Goal: Check status: Check status

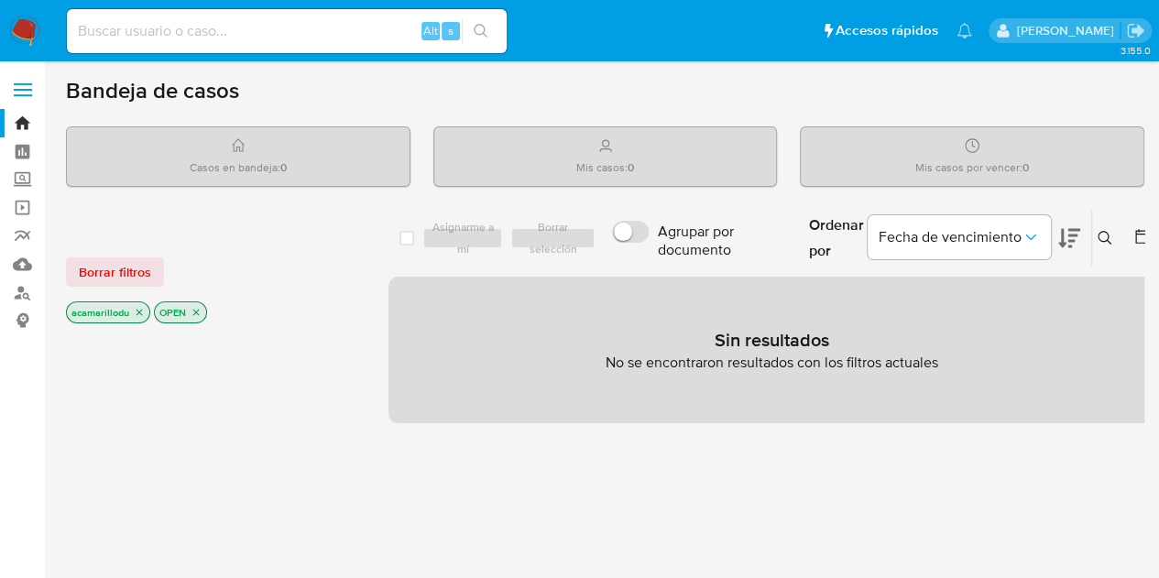
click at [139, 26] on input at bounding box center [287, 31] width 440 height 24
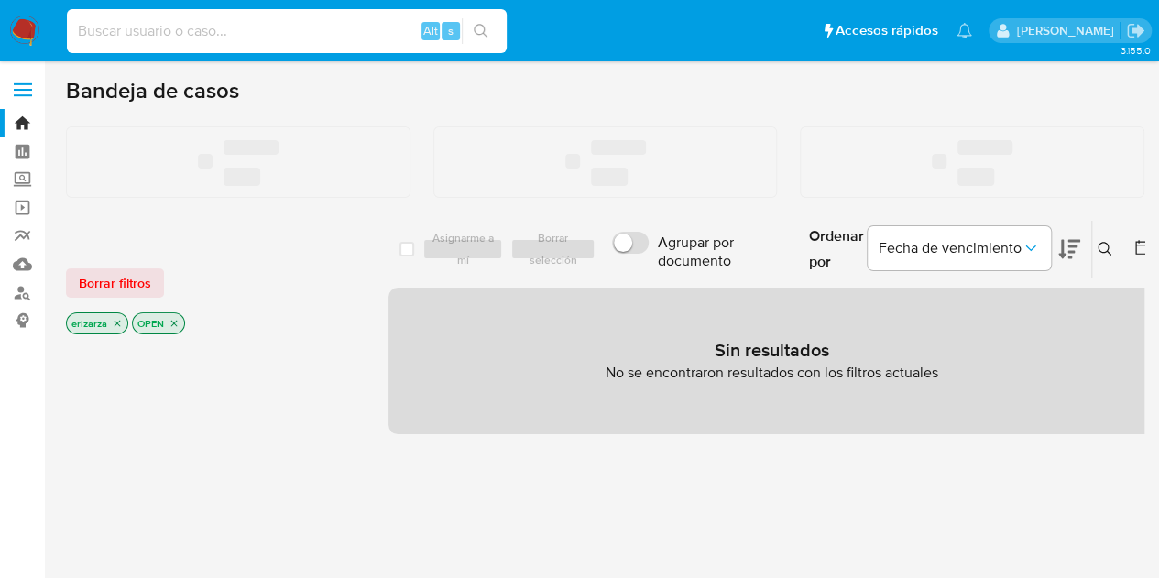
paste input "592819102"
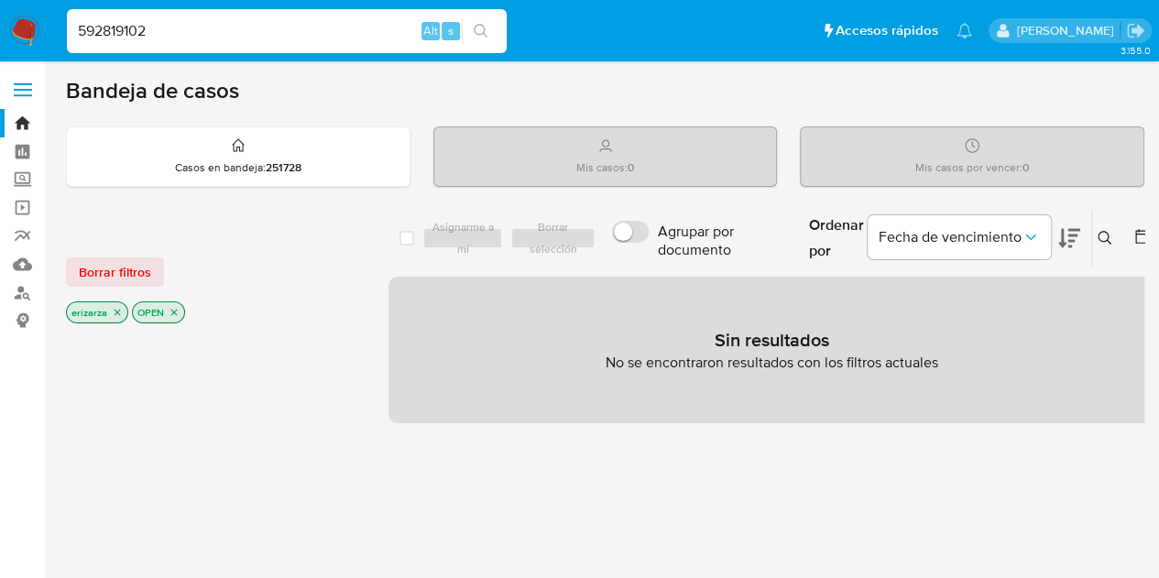
type input "592819102"
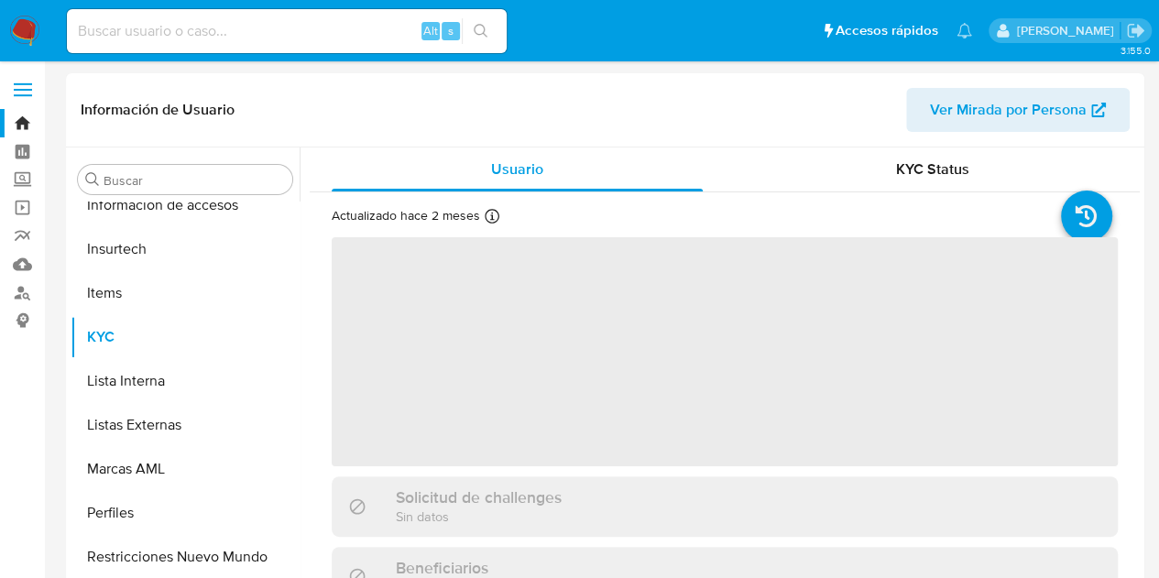
scroll to position [774, 0]
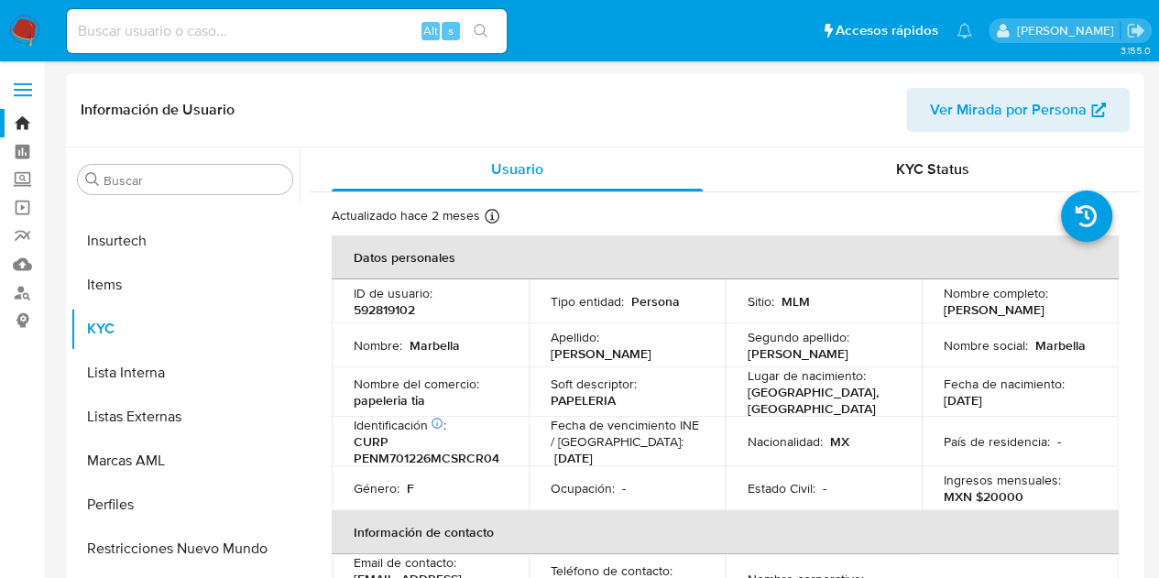
select select "10"
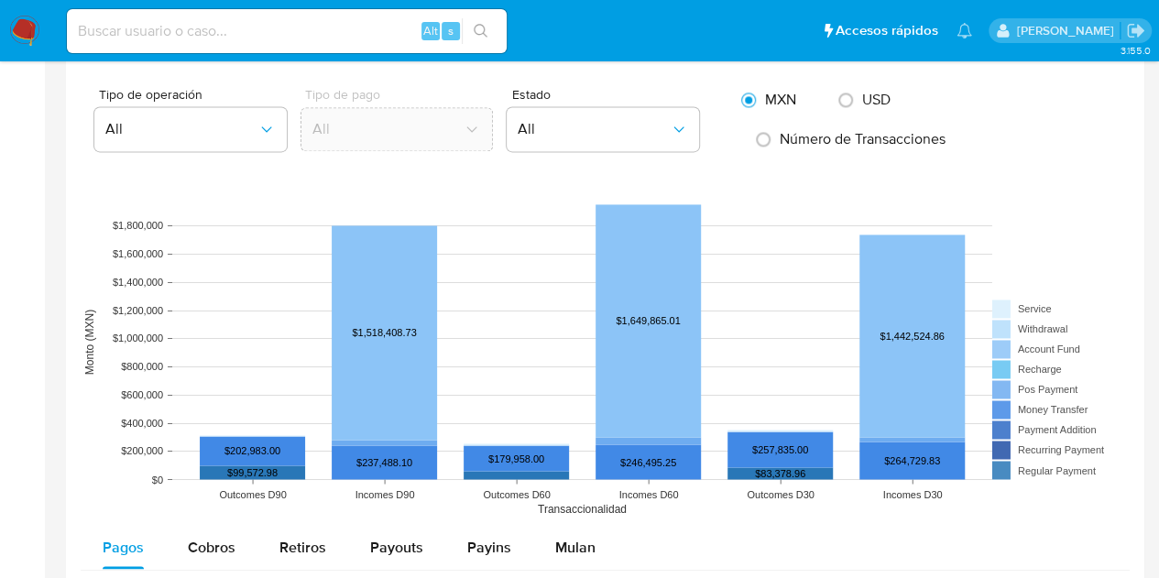
scroll to position [1282, 0]
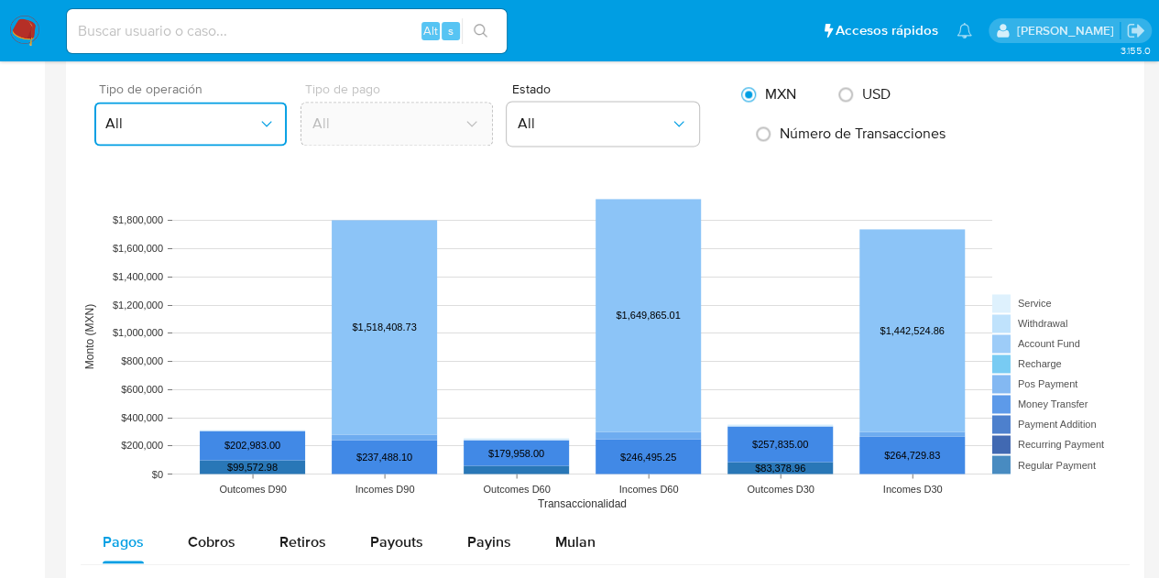
click at [242, 107] on button "All" at bounding box center [190, 124] width 192 height 44
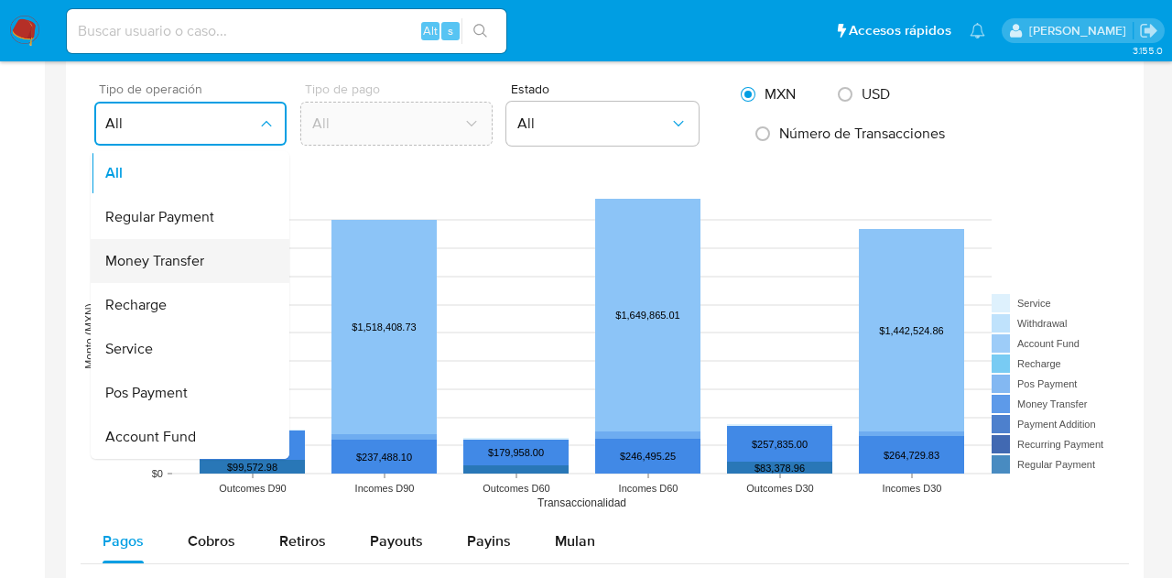
click at [184, 252] on span "Money Transfer" at bounding box center [154, 261] width 99 height 18
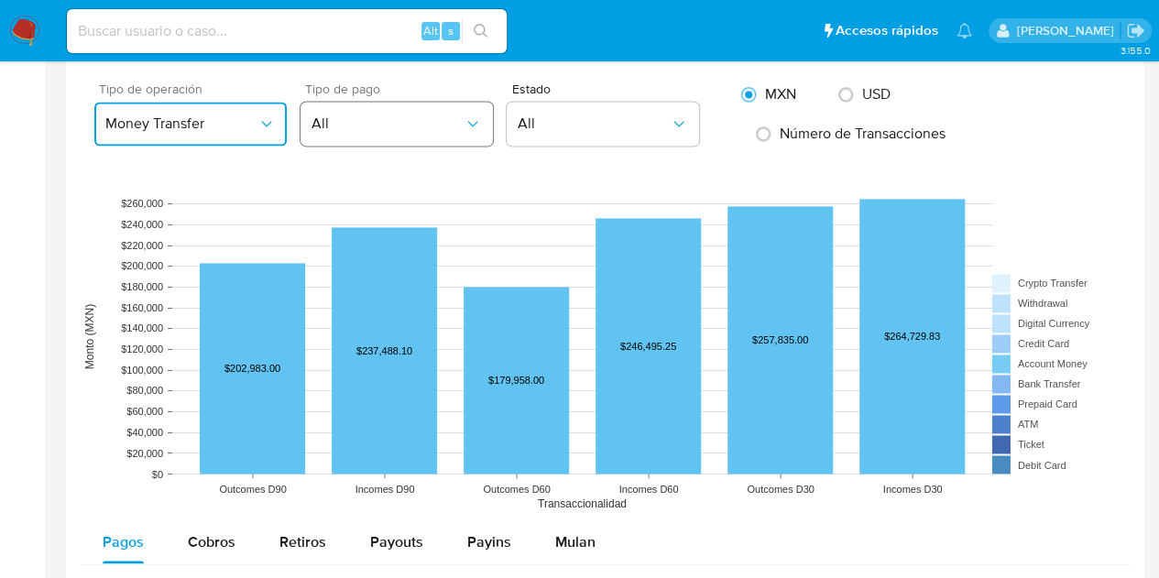
click at [473, 121] on icon "button" at bounding box center [472, 123] width 18 height 18
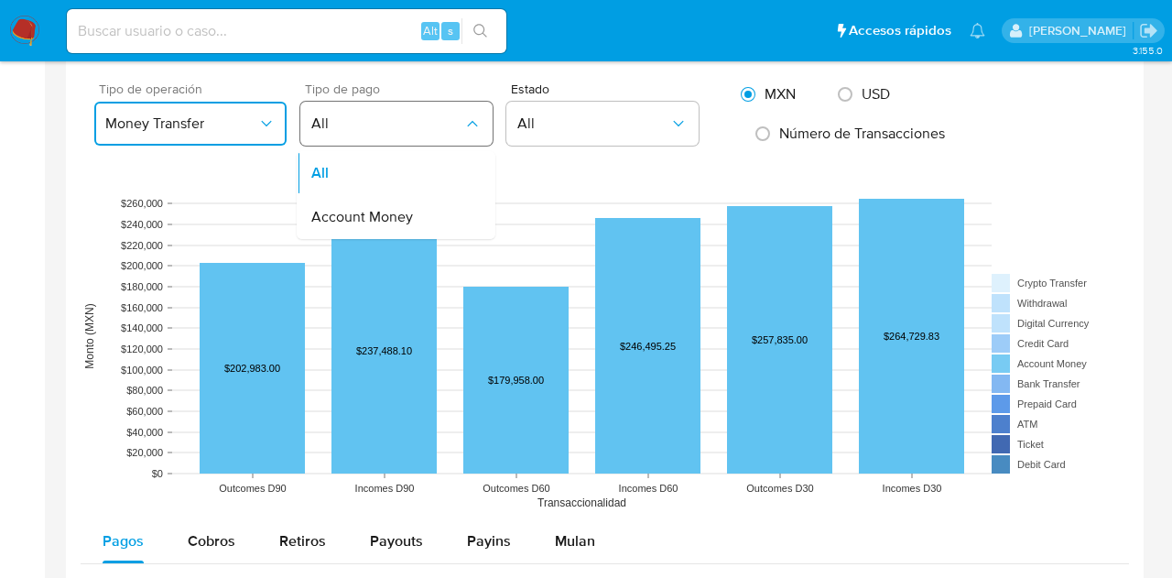
click at [473, 121] on icon "button" at bounding box center [472, 123] width 18 height 18
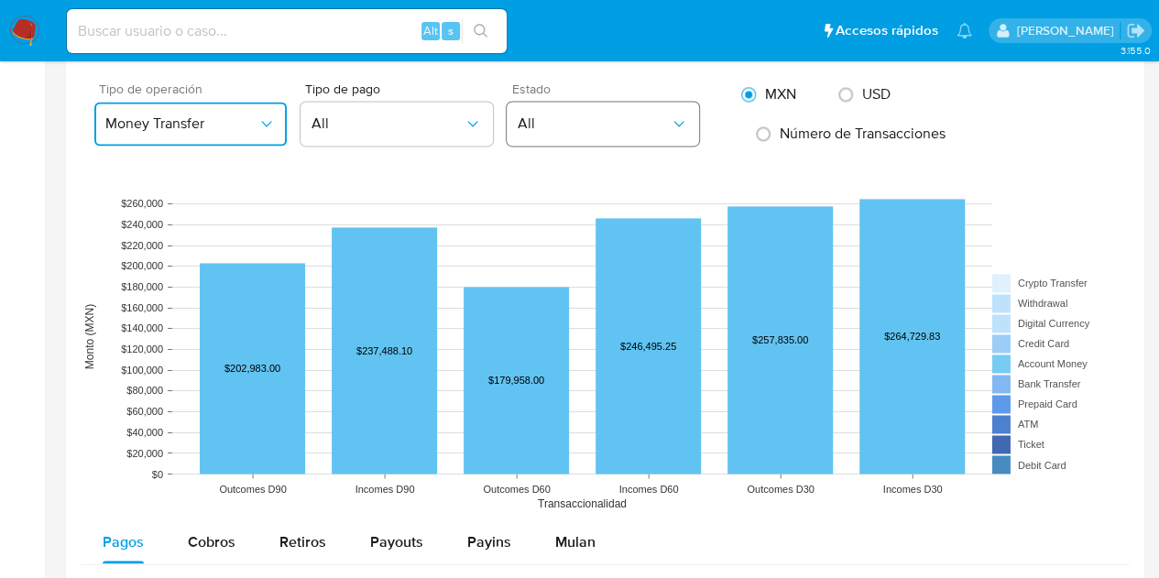
click at [564, 124] on span "All" at bounding box center [593, 123] width 152 height 18
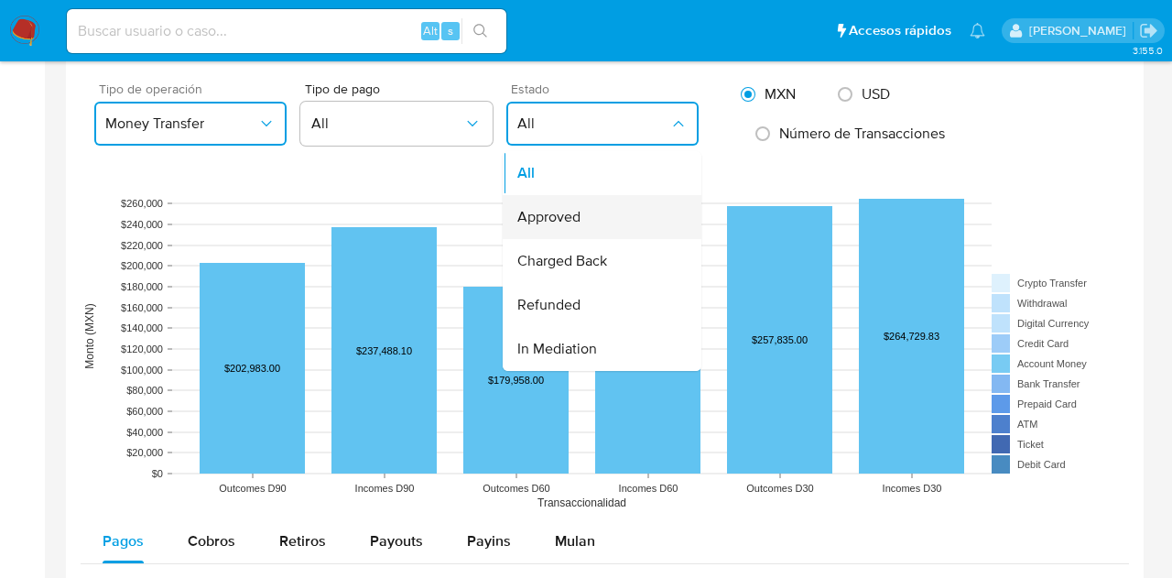
click at [557, 219] on span "Approved" at bounding box center [548, 217] width 63 height 18
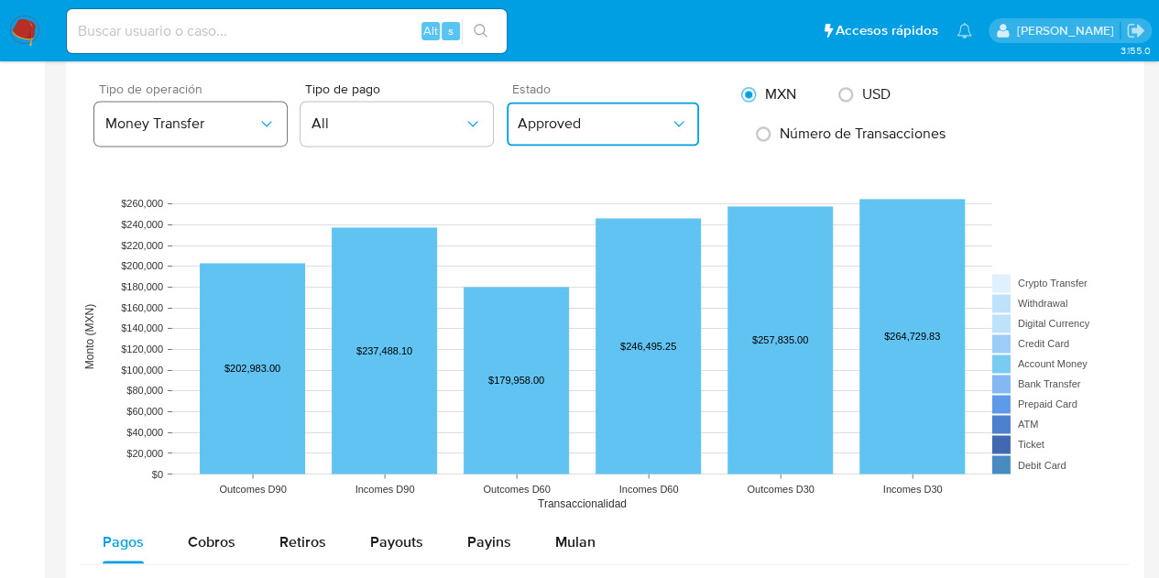
click at [196, 127] on span "Money Transfer" at bounding box center [181, 123] width 152 height 18
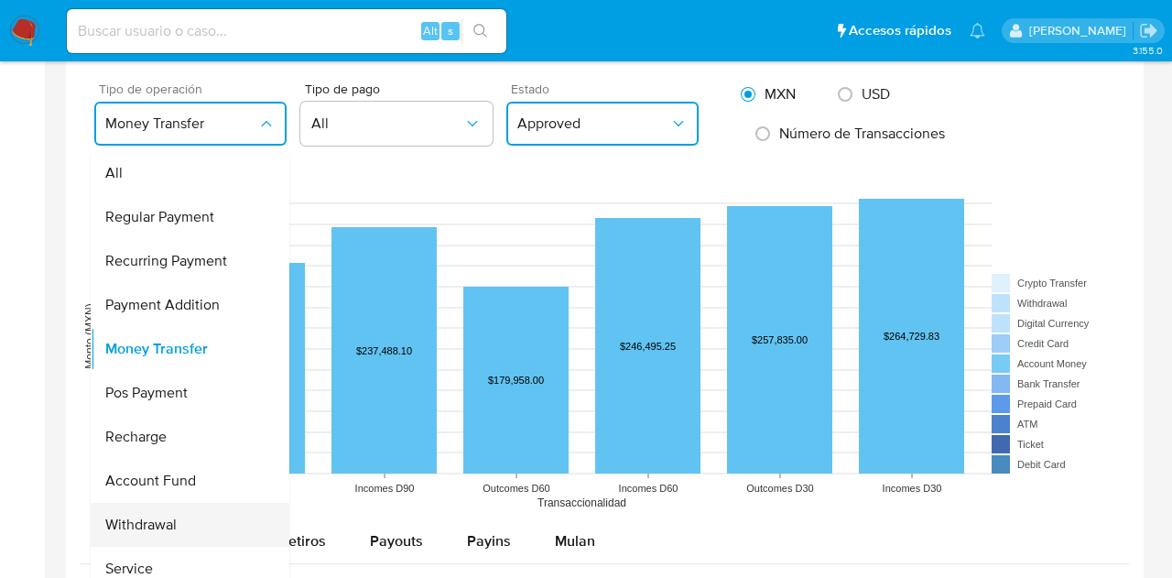
click at [181, 531] on div "Withdrawal" at bounding box center [184, 525] width 158 height 44
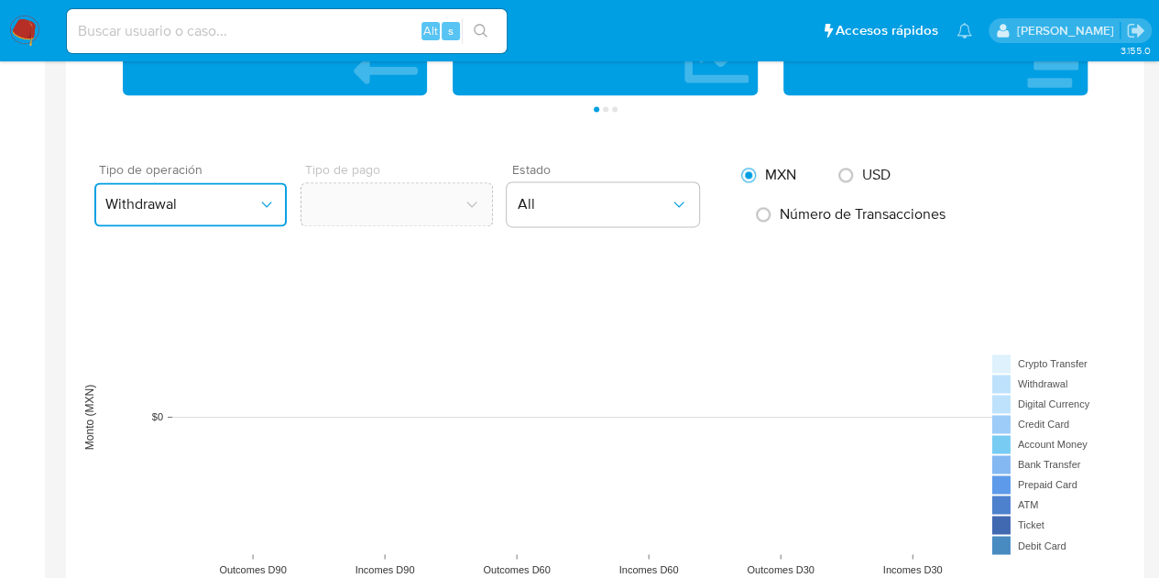
scroll to position [1191, 0]
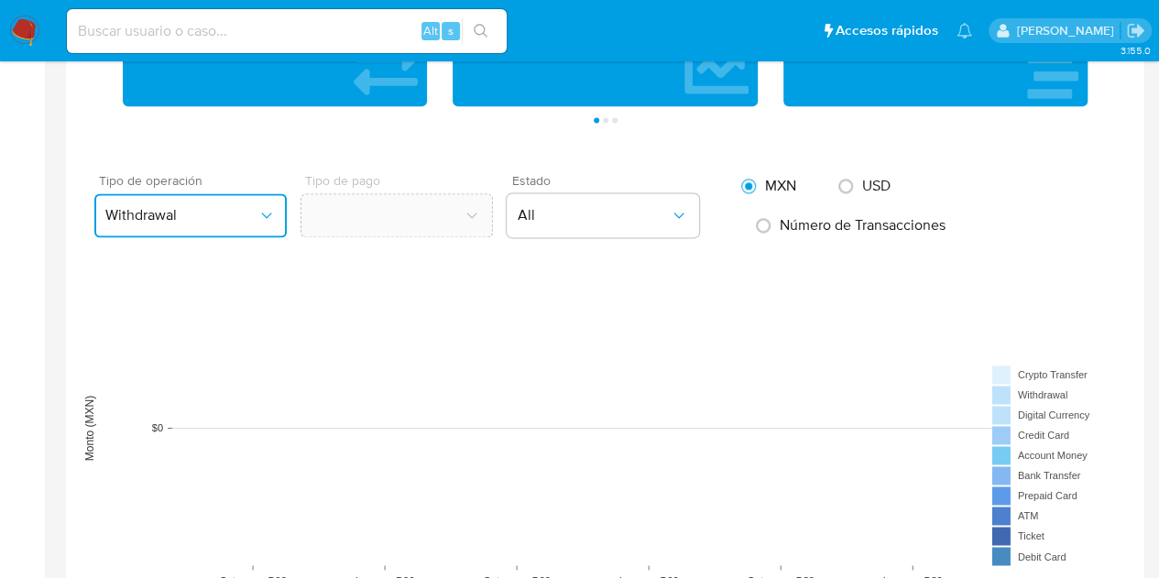
click at [250, 231] on button "Withdrawal" at bounding box center [190, 215] width 192 height 44
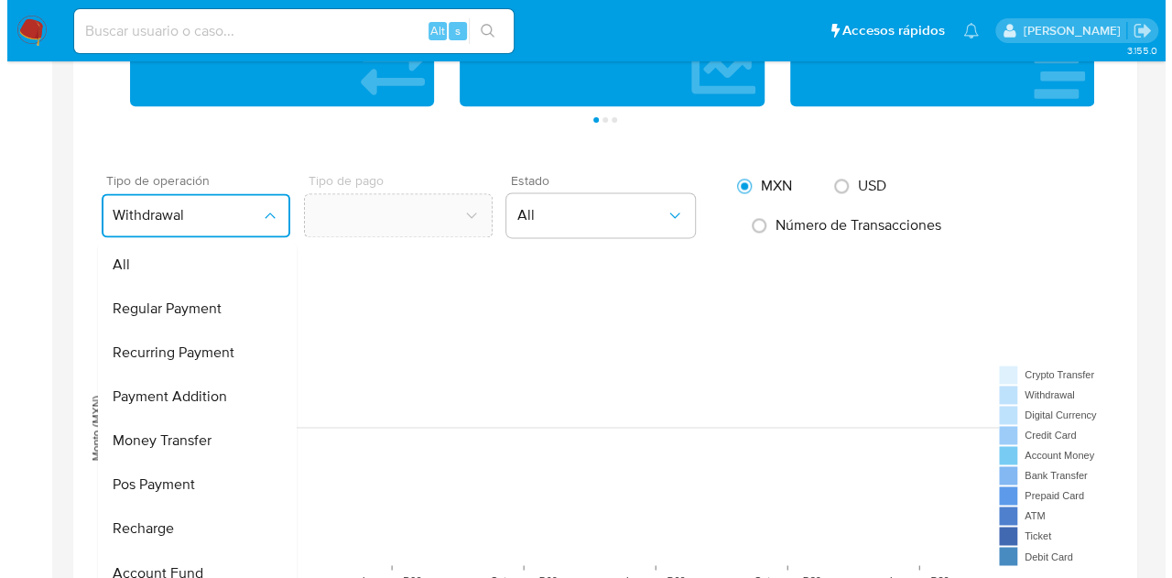
scroll to position [1513, 0]
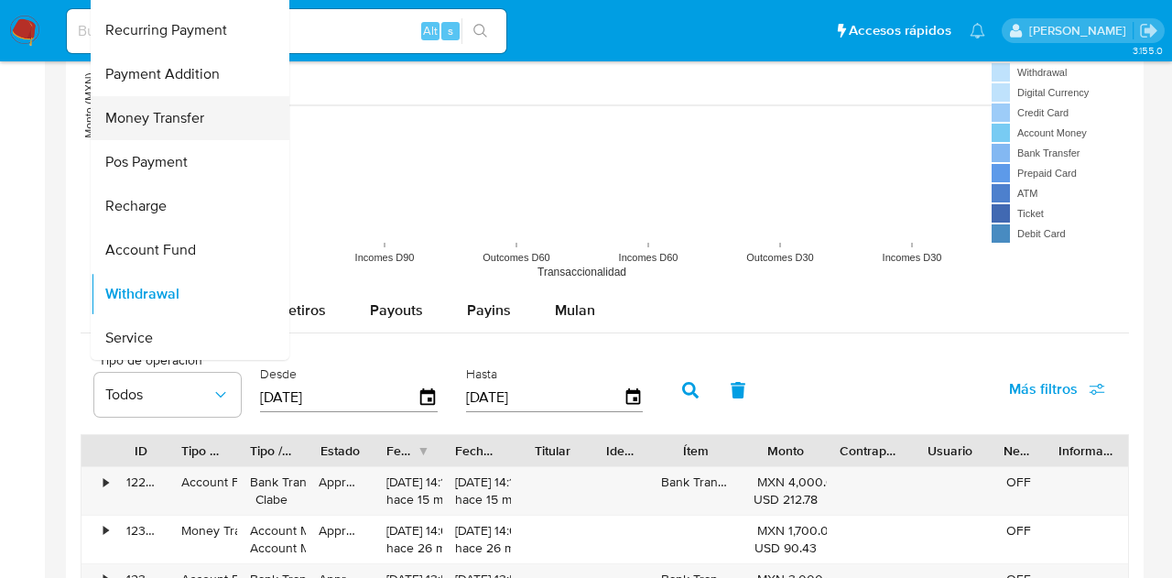
click at [221, 112] on div "Money Transfer" at bounding box center [184, 118] width 158 height 44
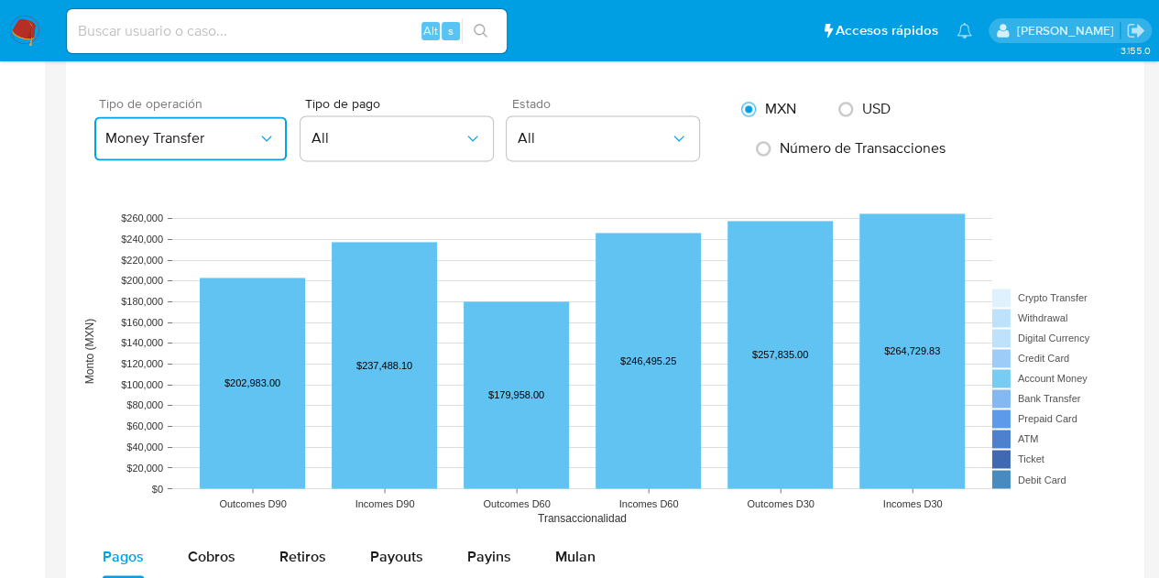
scroll to position [1295, 0]
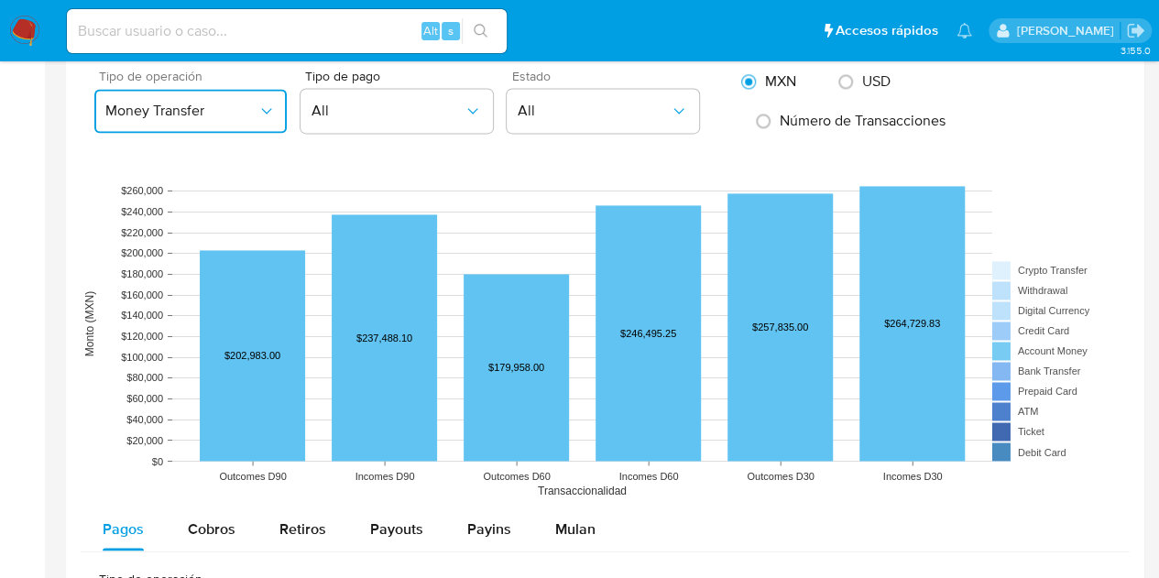
click at [194, 89] on button "Money Transfer" at bounding box center [190, 111] width 192 height 44
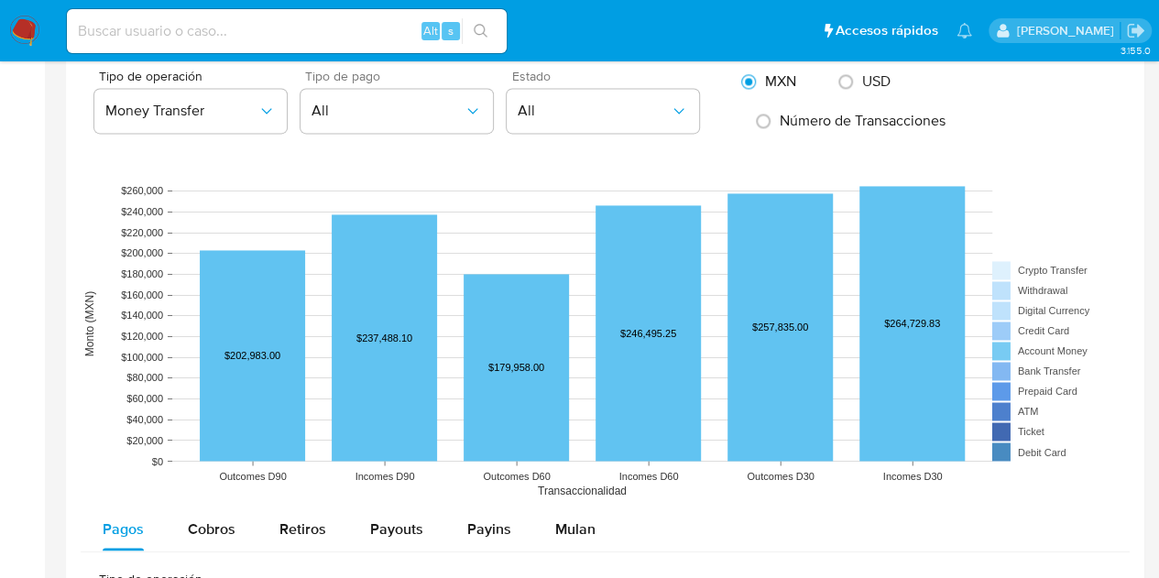
click at [357, 128] on div "Tipo de pago All" at bounding box center [390, 105] width 206 height 71
click at [370, 111] on span "All" at bounding box center [387, 111] width 152 height 18
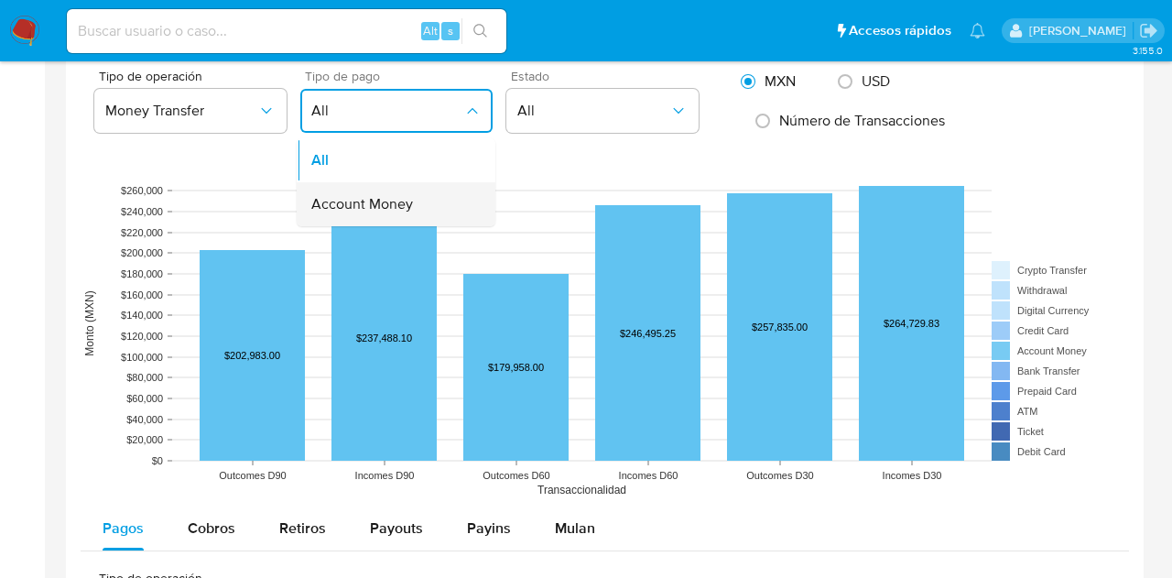
click at [365, 210] on span "Account Money" at bounding box center [362, 204] width 102 height 18
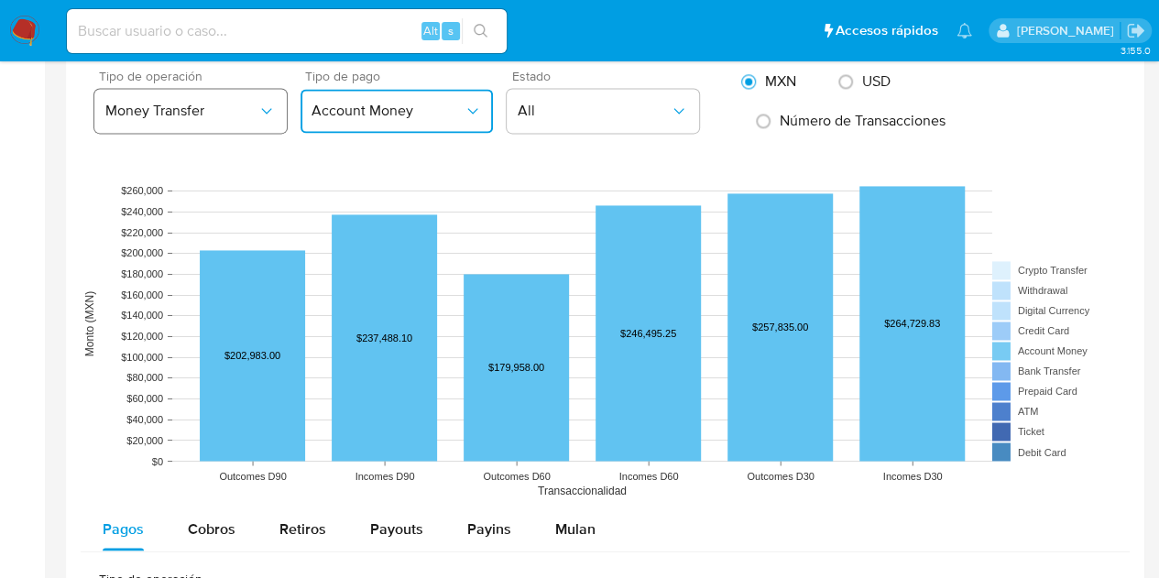
click at [237, 102] on span "Money Transfer" at bounding box center [181, 111] width 152 height 18
click at [368, 102] on span "Account Money" at bounding box center [387, 111] width 152 height 18
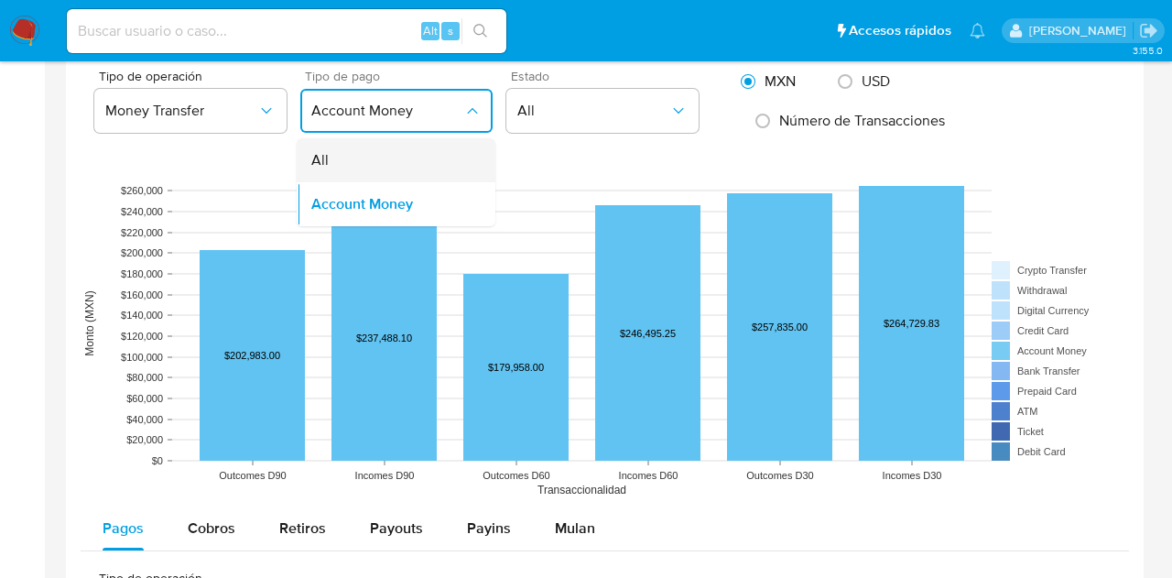
click at [375, 168] on div "All" at bounding box center [390, 160] width 158 height 44
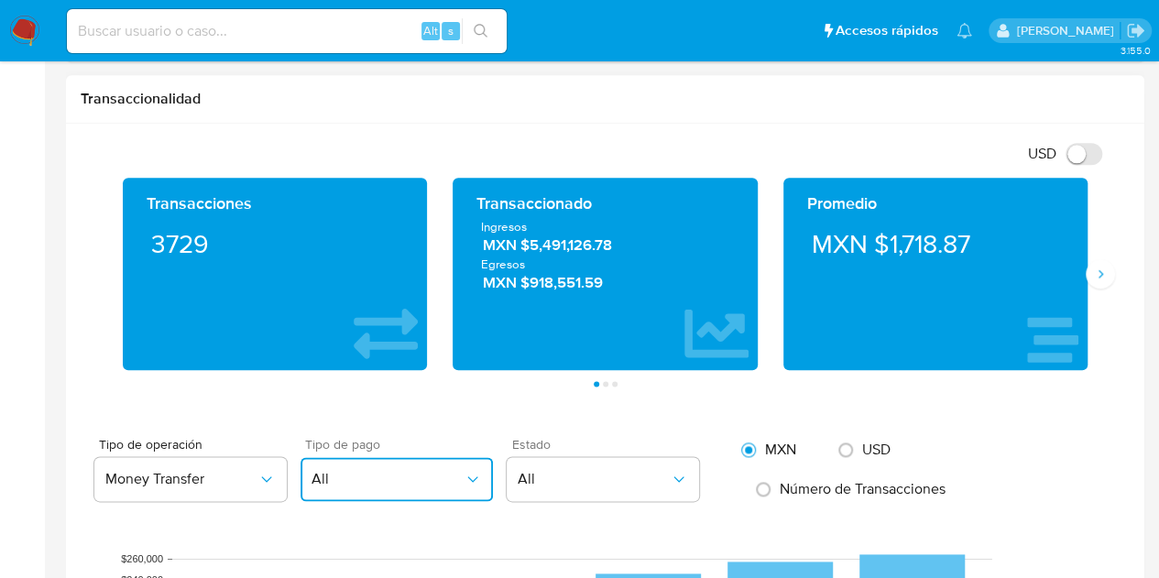
scroll to position [821, 0]
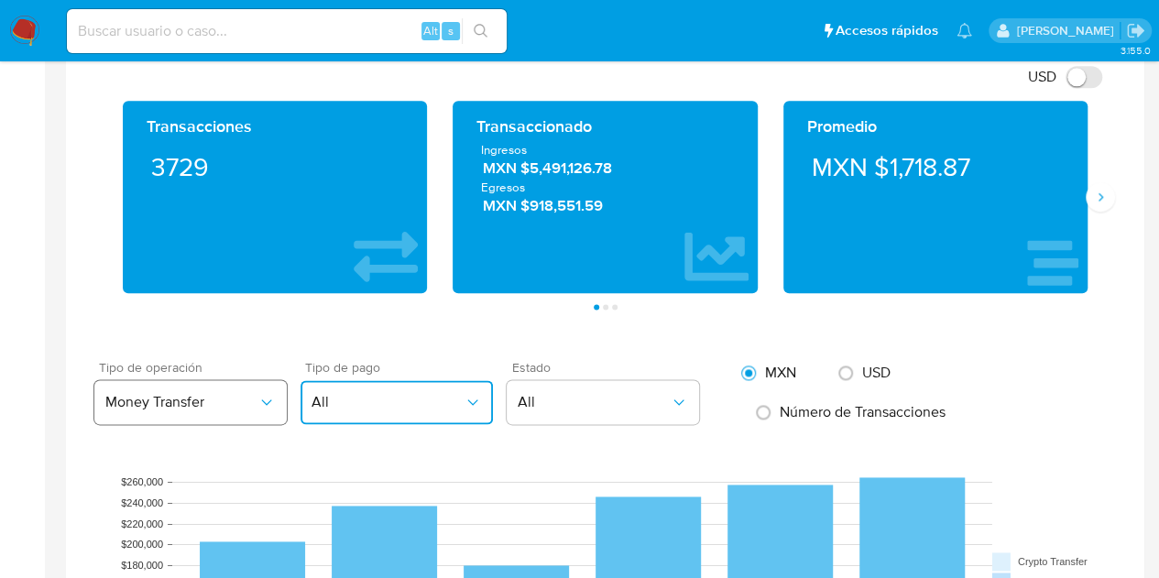
click at [227, 401] on span "Money Transfer" at bounding box center [181, 402] width 152 height 18
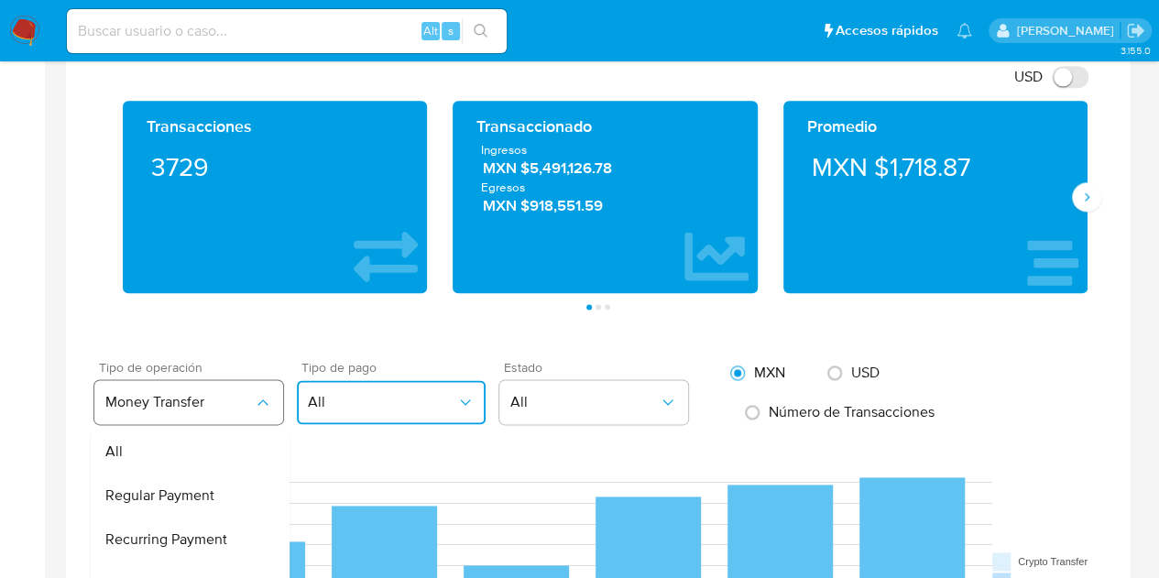
scroll to position [1337, 0]
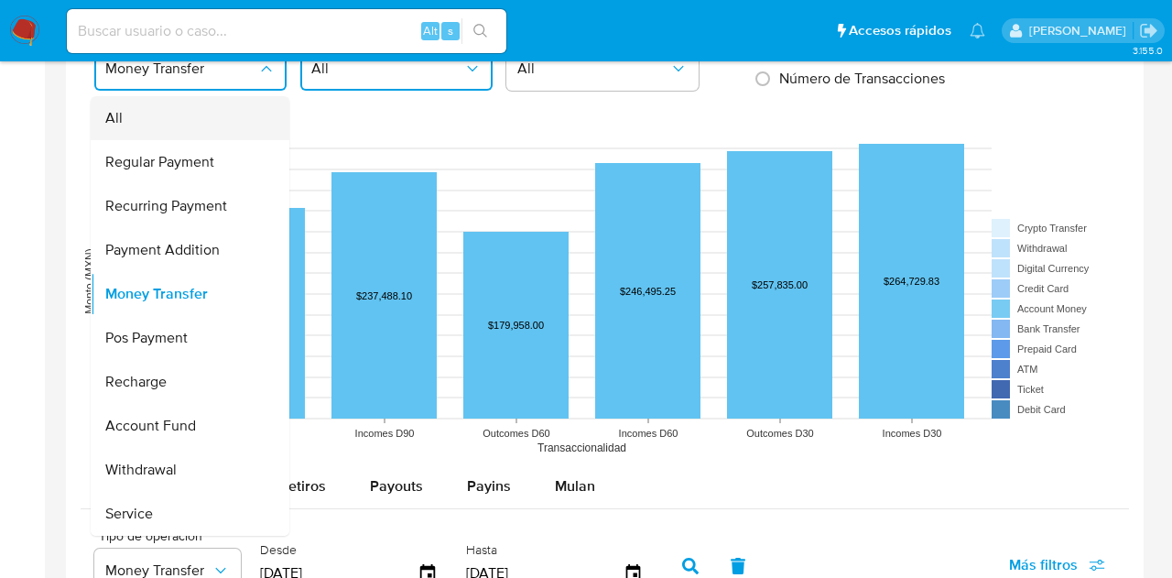
click at [139, 116] on div "All" at bounding box center [184, 118] width 158 height 44
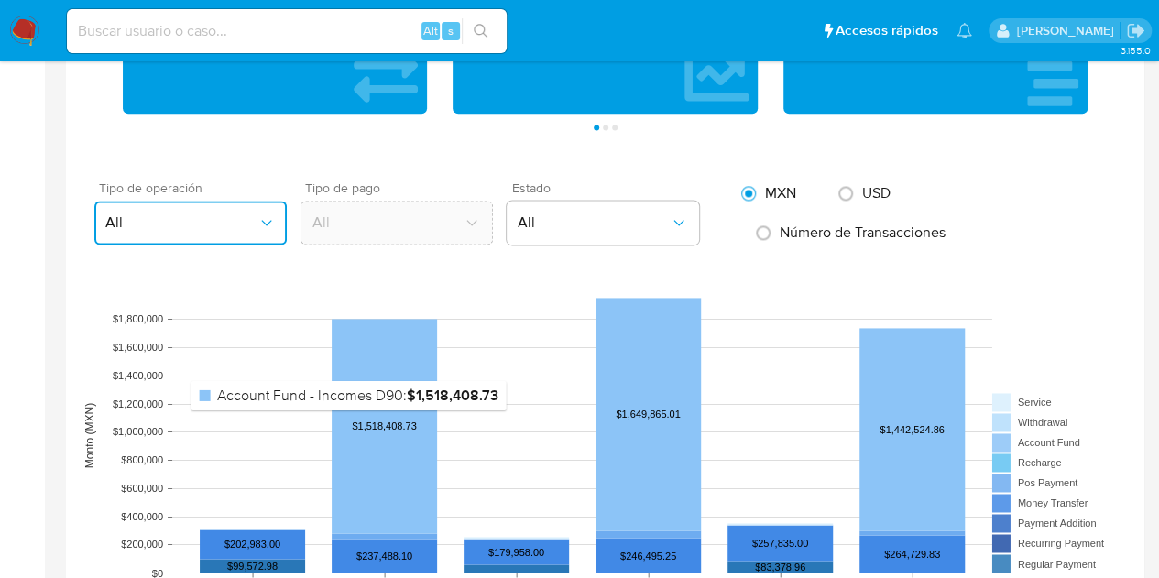
scroll to position [1154, 0]
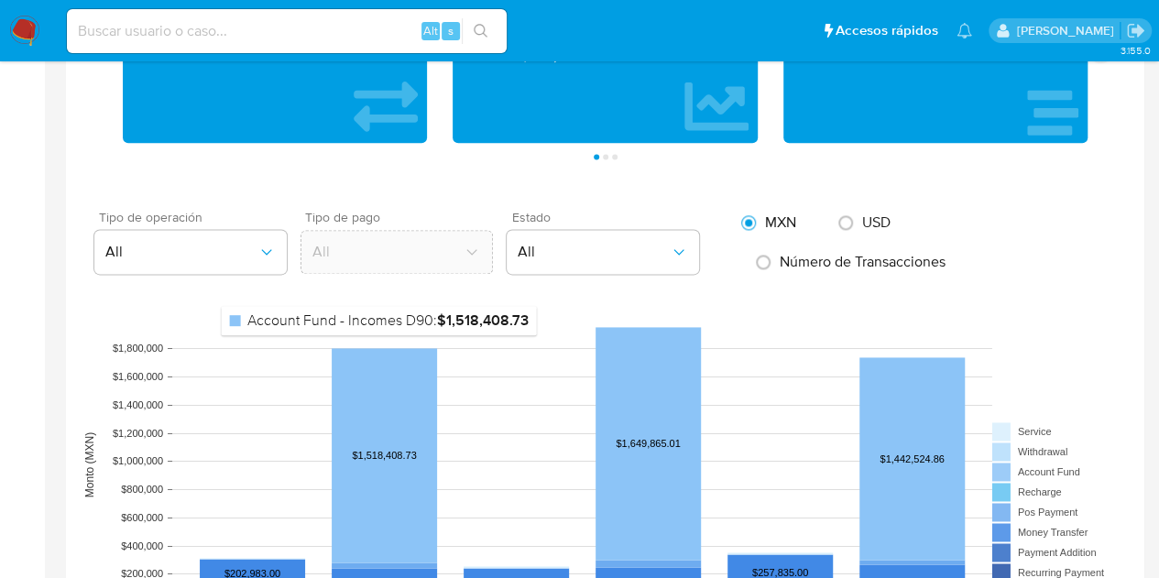
click at [379, 348] on rect at bounding box center [384, 455] width 105 height 214
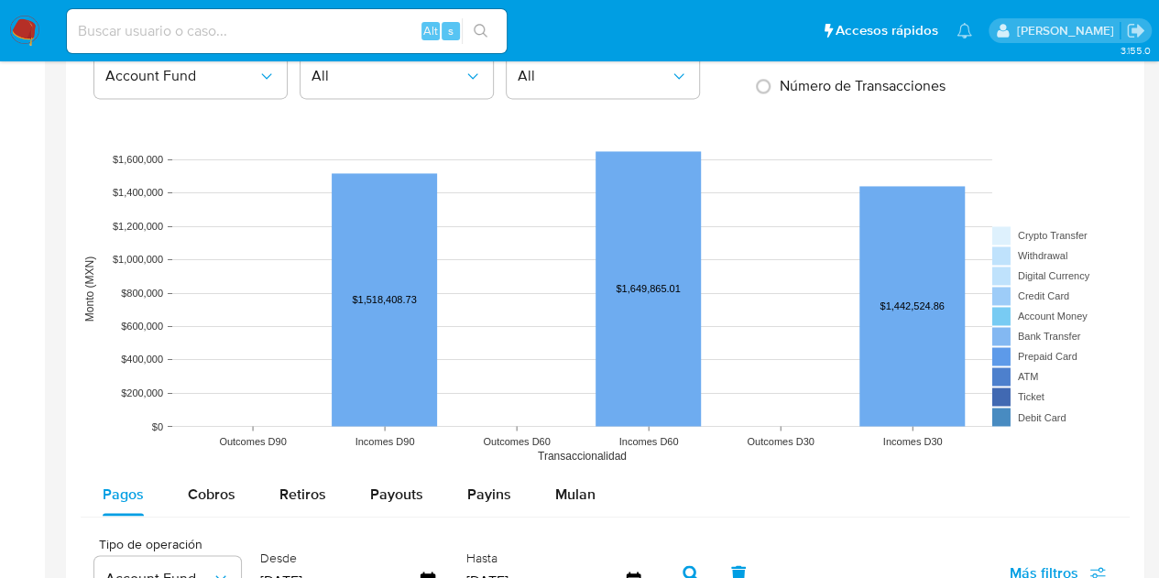
scroll to position [1337, 0]
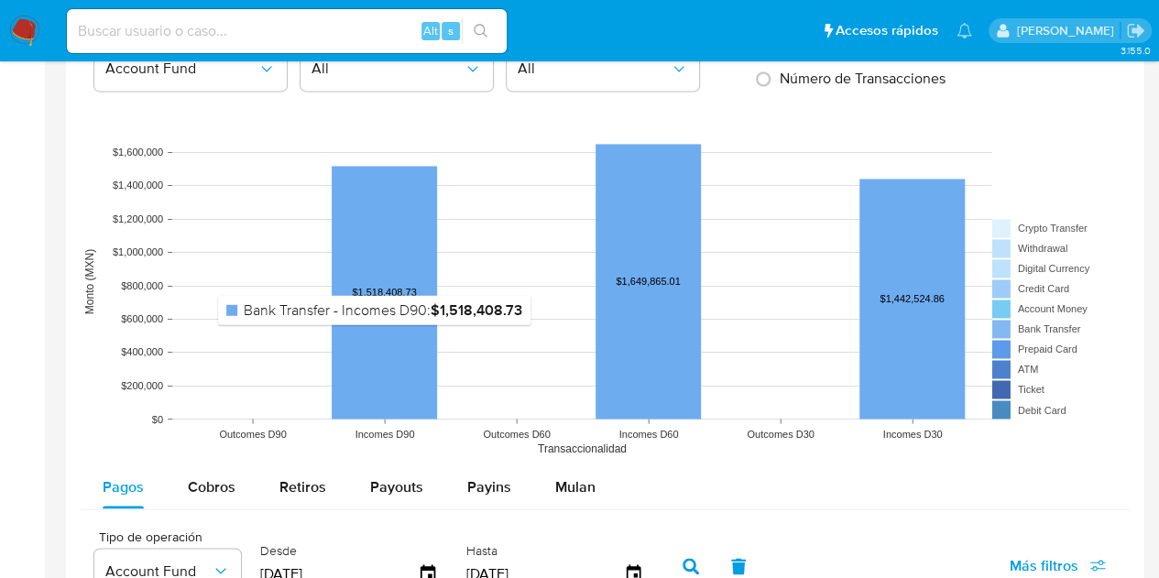
click at [374, 316] on rect at bounding box center [384, 292] width 105 height 253
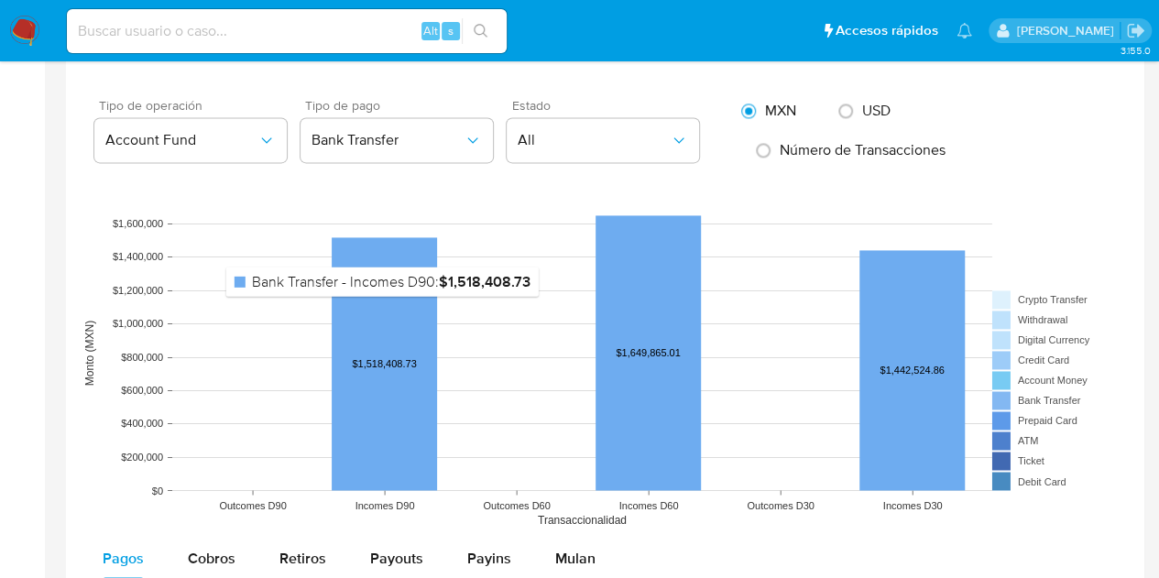
scroll to position [1154, 0]
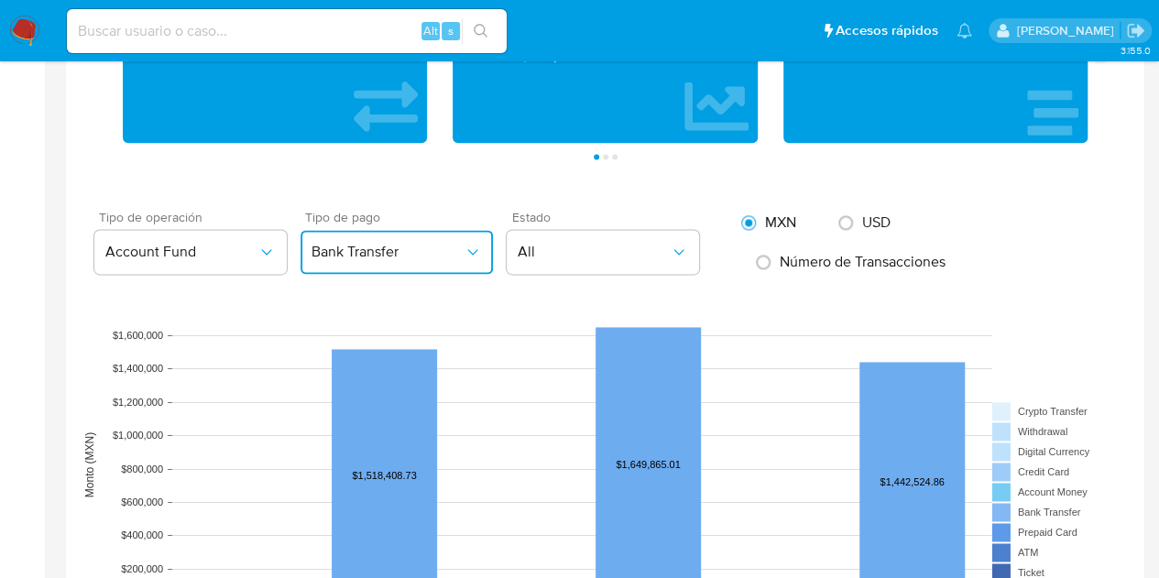
click at [387, 259] on button "Bank Transfer" at bounding box center [396, 252] width 192 height 44
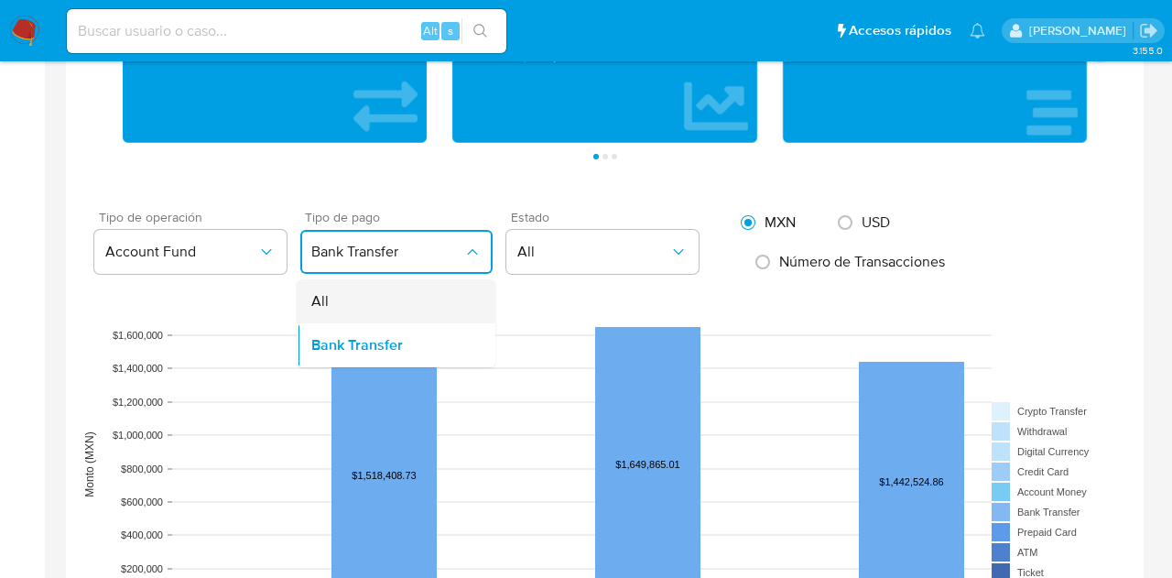
click at [385, 310] on div "All" at bounding box center [390, 301] width 158 height 44
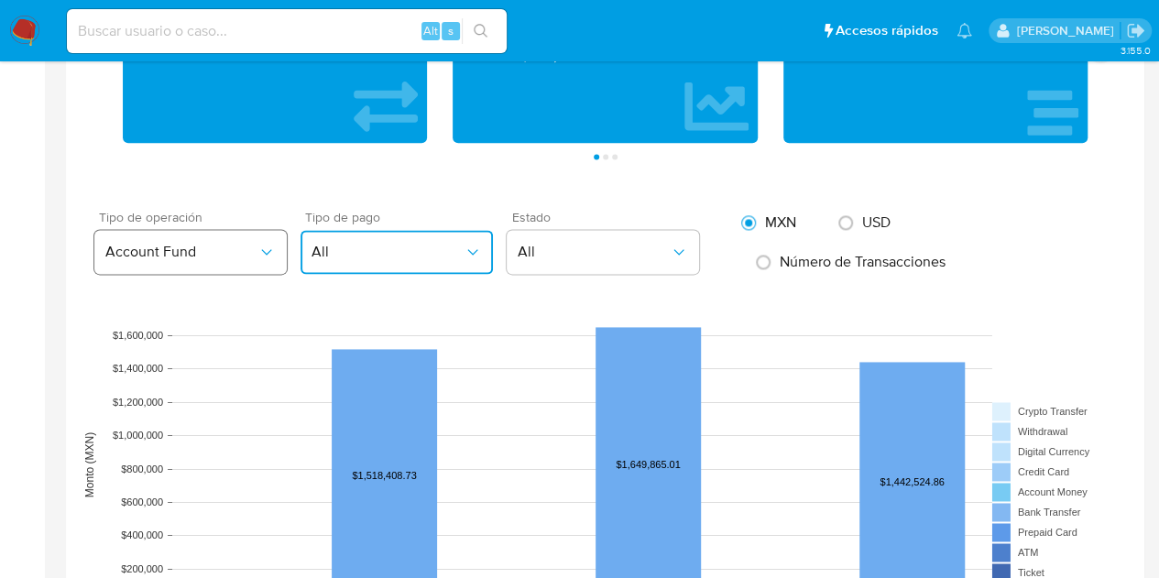
click at [263, 257] on button "Account Fund" at bounding box center [190, 252] width 192 height 44
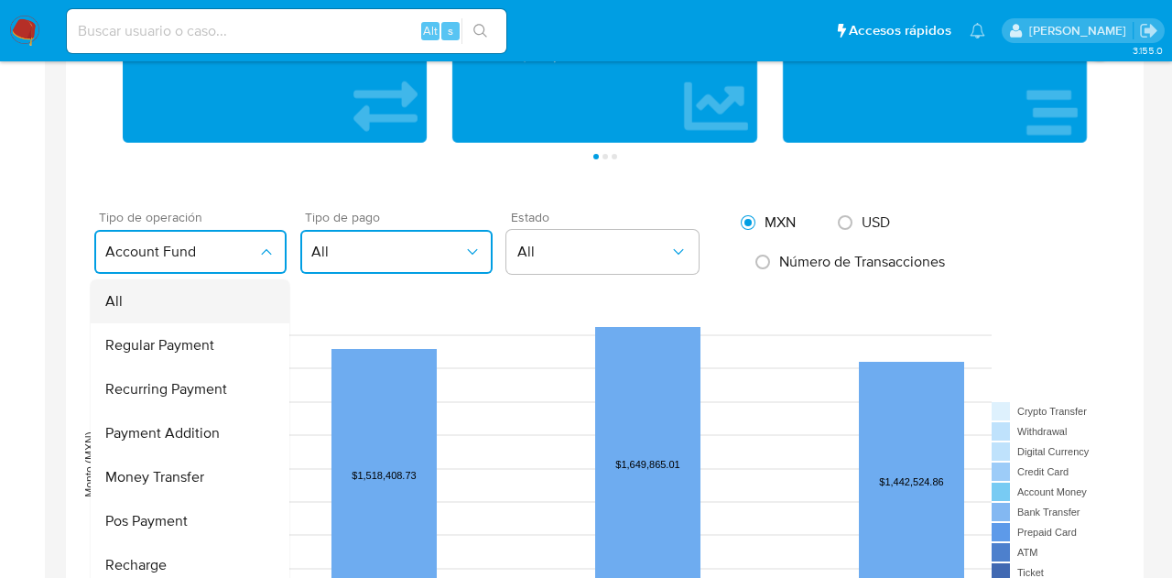
click at [170, 303] on div "All" at bounding box center [184, 301] width 158 height 44
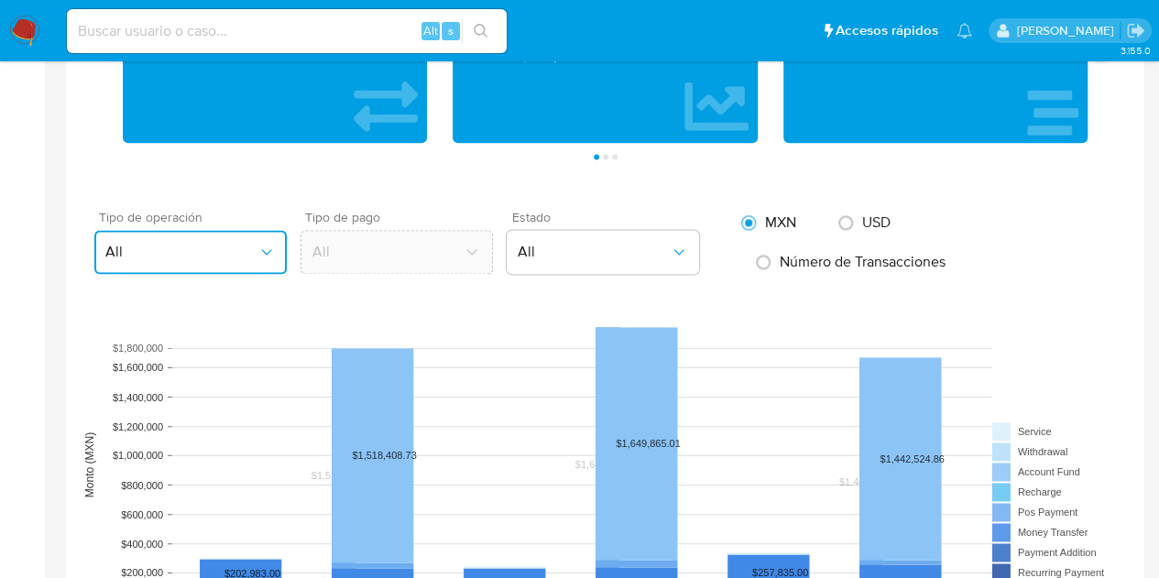
click at [181, 265] on button "All" at bounding box center [190, 252] width 192 height 44
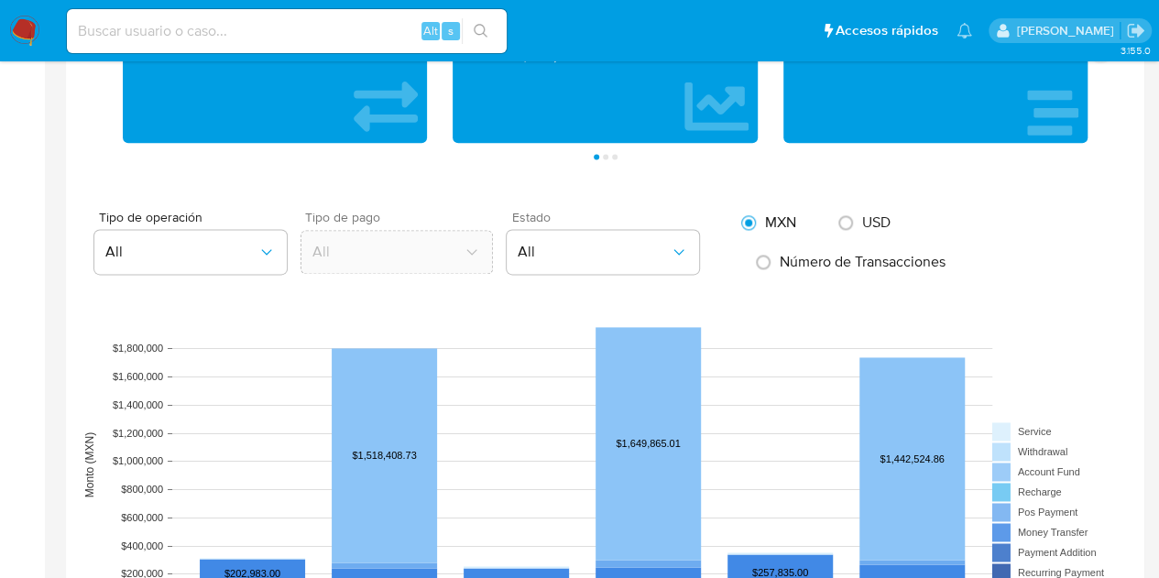
click at [44, 254] on aside "Bandeja Tablero Screening Búsqueda en Listas Watchlist Herramientas Operaciones…" at bounding box center [22, 328] width 45 height 2964
click at [134, 258] on button "All" at bounding box center [190, 252] width 192 height 44
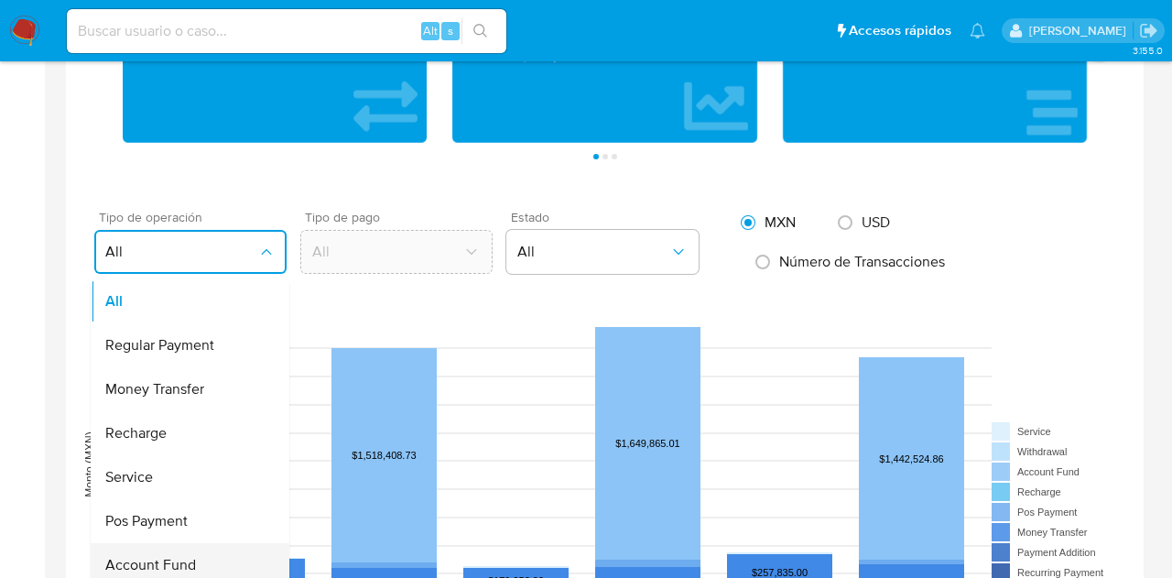
click at [154, 561] on span "Account Fund" at bounding box center [150, 565] width 91 height 18
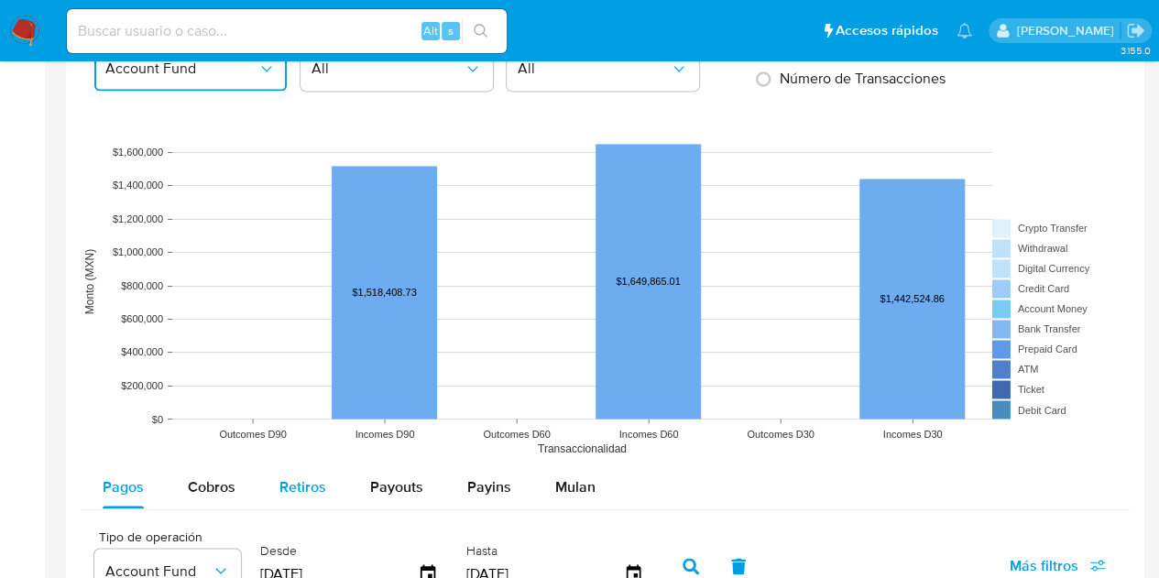
scroll to position [1246, 0]
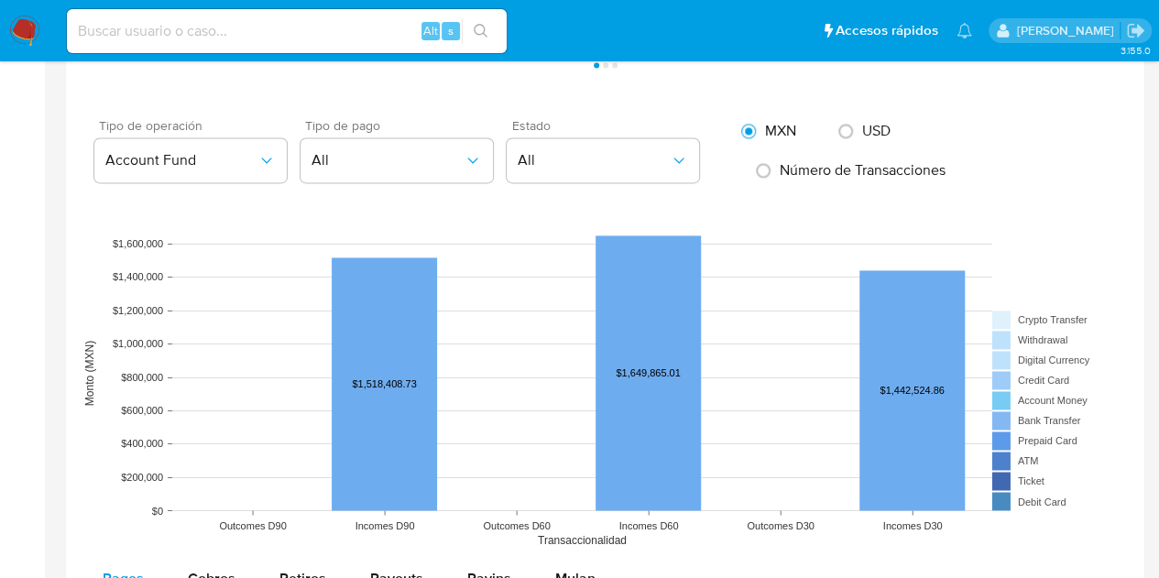
click at [405, 112] on div "Tipo de operación Account Fund Tipo de pago All Estado All MXN USD Número de Tr…" at bounding box center [605, 151] width 1049 height 78
click at [417, 171] on button "All" at bounding box center [396, 160] width 192 height 44
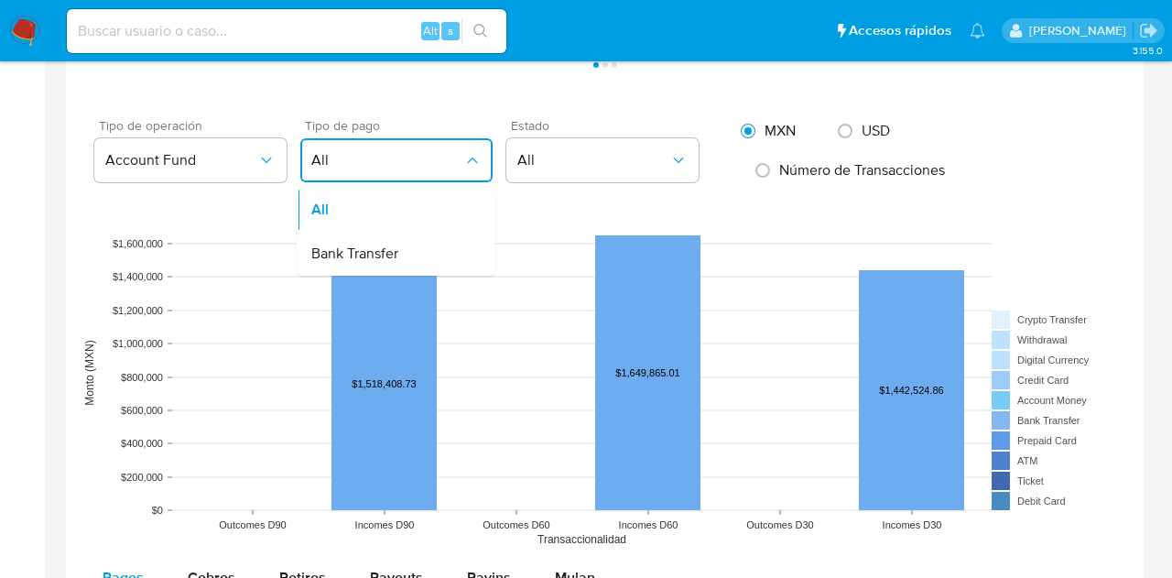
click at [417, 171] on button "All" at bounding box center [396, 160] width 192 height 44
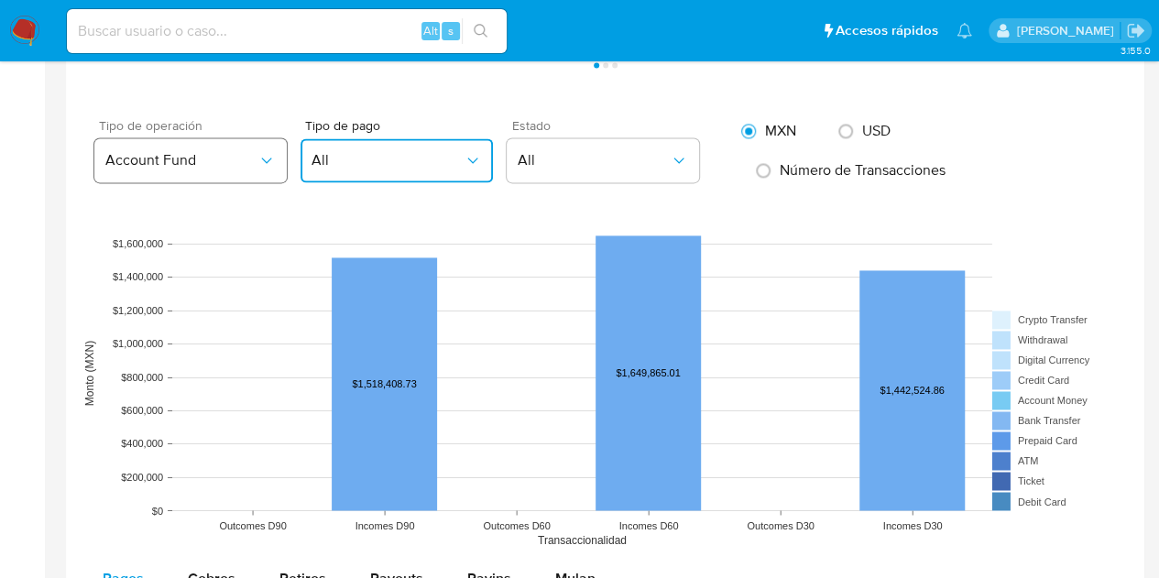
click at [231, 152] on span "Account Fund" at bounding box center [181, 160] width 152 height 18
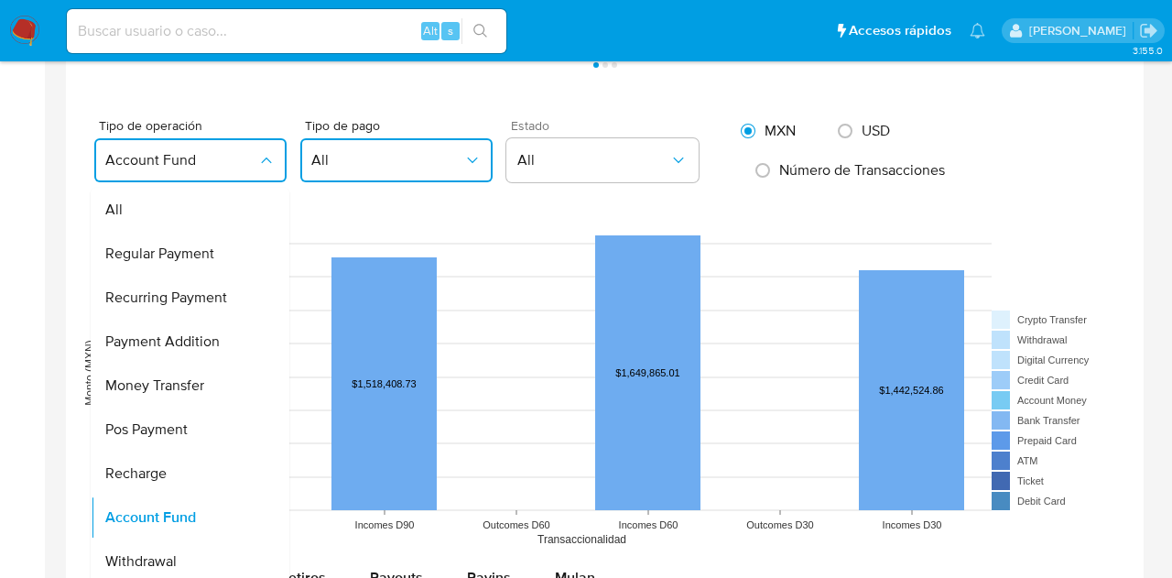
drag, startPoint x: 221, startPoint y: 171, endPoint x: 217, endPoint y: 186, distance: 15.1
click at [219, 171] on button "Account Fund" at bounding box center [190, 160] width 192 height 44
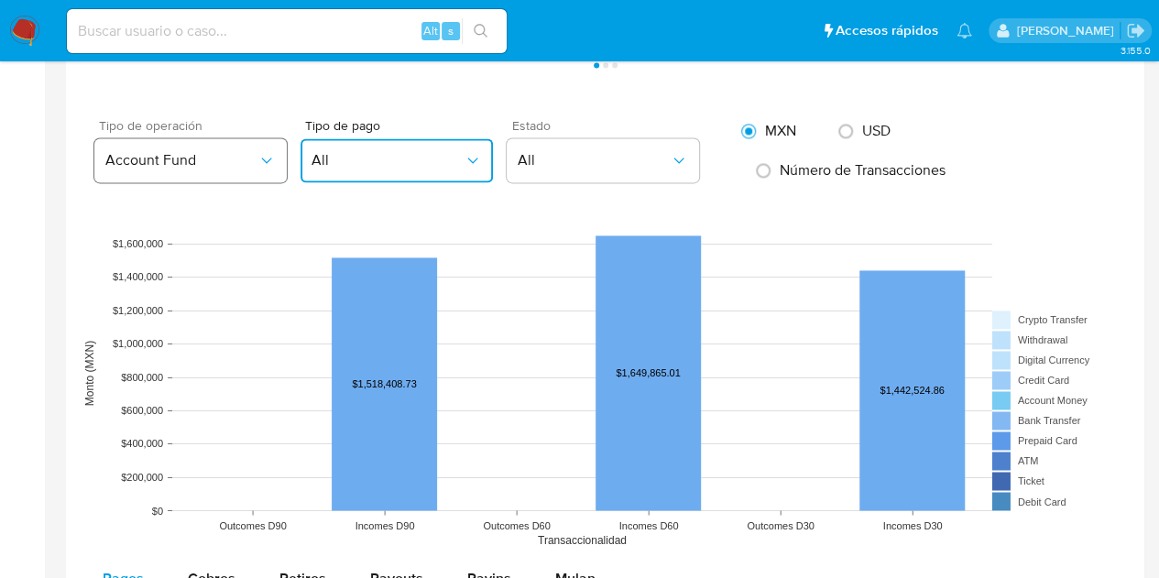
click at [205, 159] on span "Account Fund" at bounding box center [181, 160] width 152 height 18
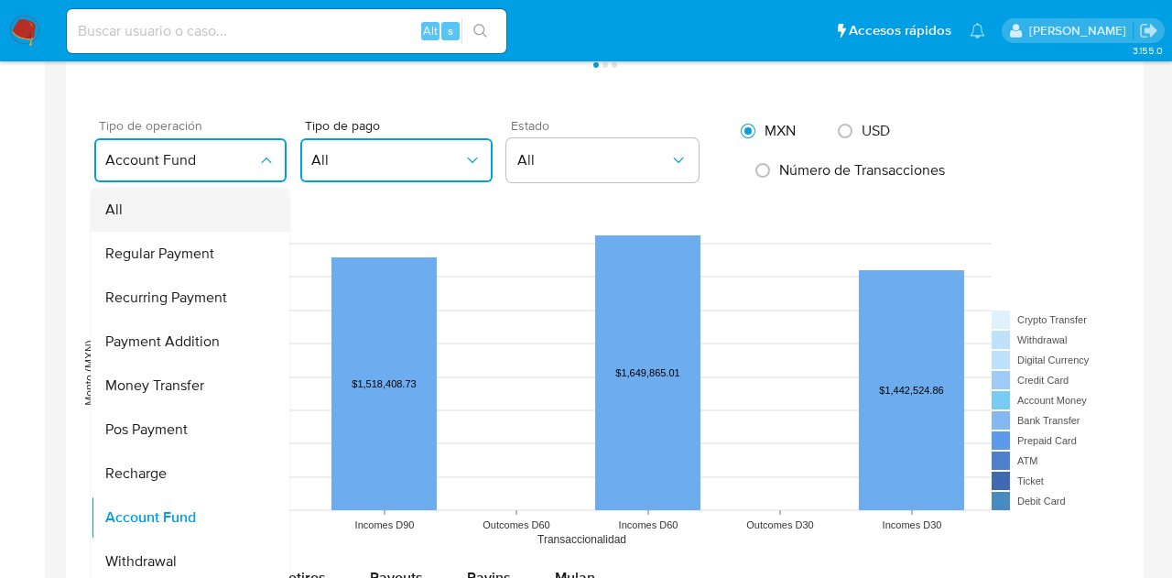
click at [207, 199] on div "All" at bounding box center [184, 210] width 158 height 44
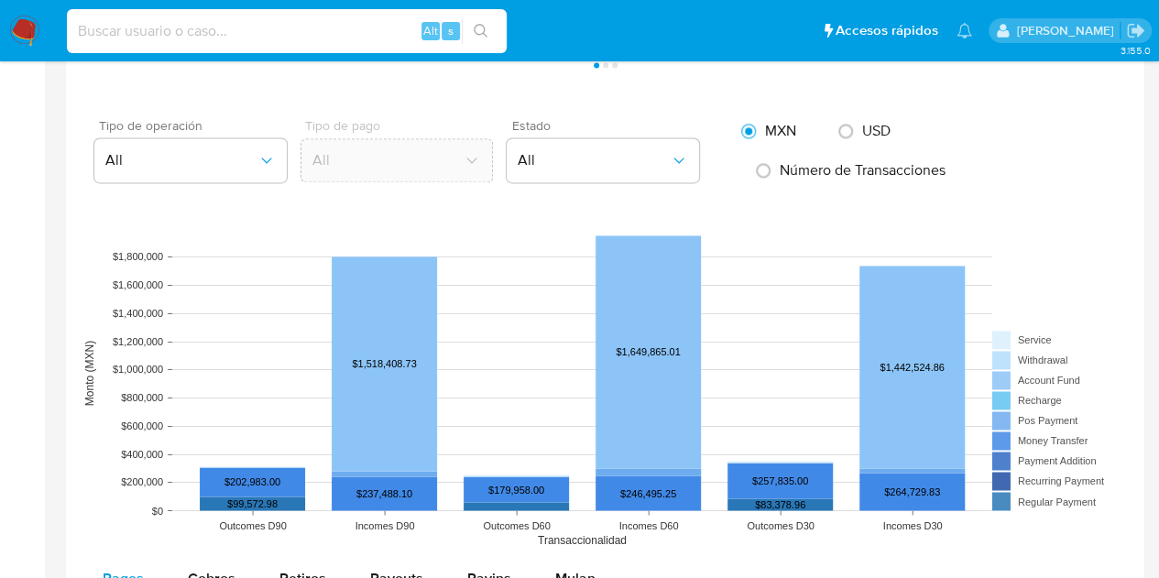
click at [136, 42] on input at bounding box center [287, 31] width 440 height 24
paste input "1784368446"
type input "1784368446"
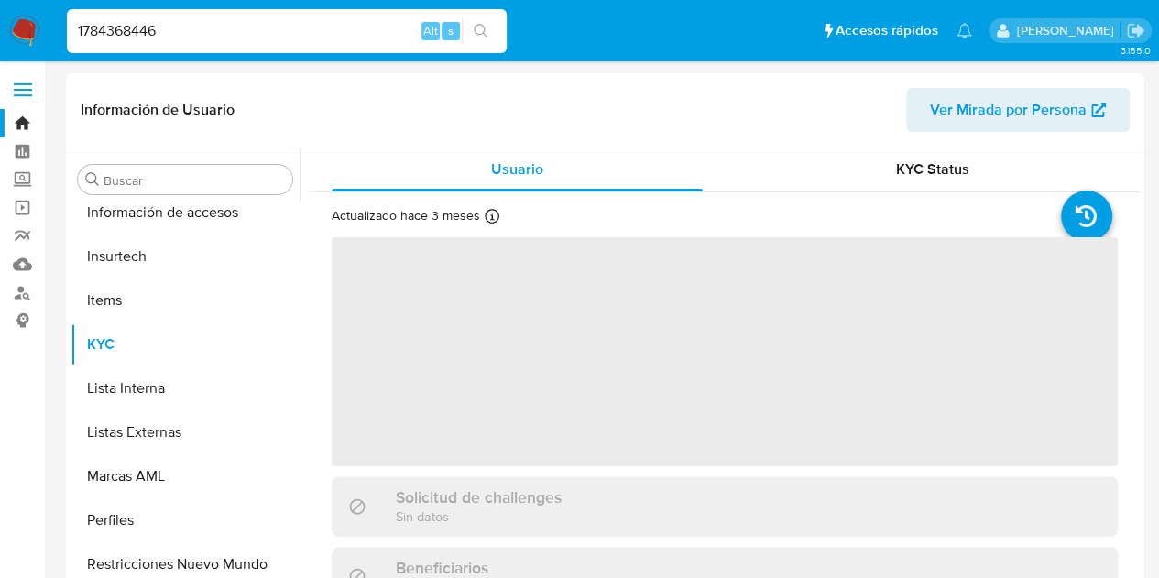
scroll to position [774, 0]
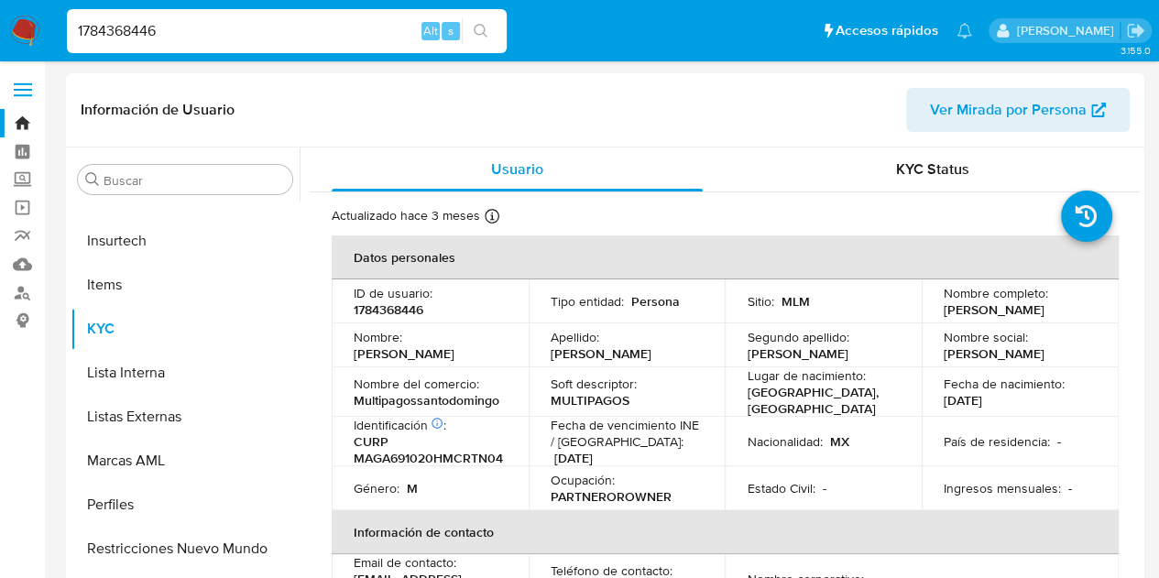
select select "10"
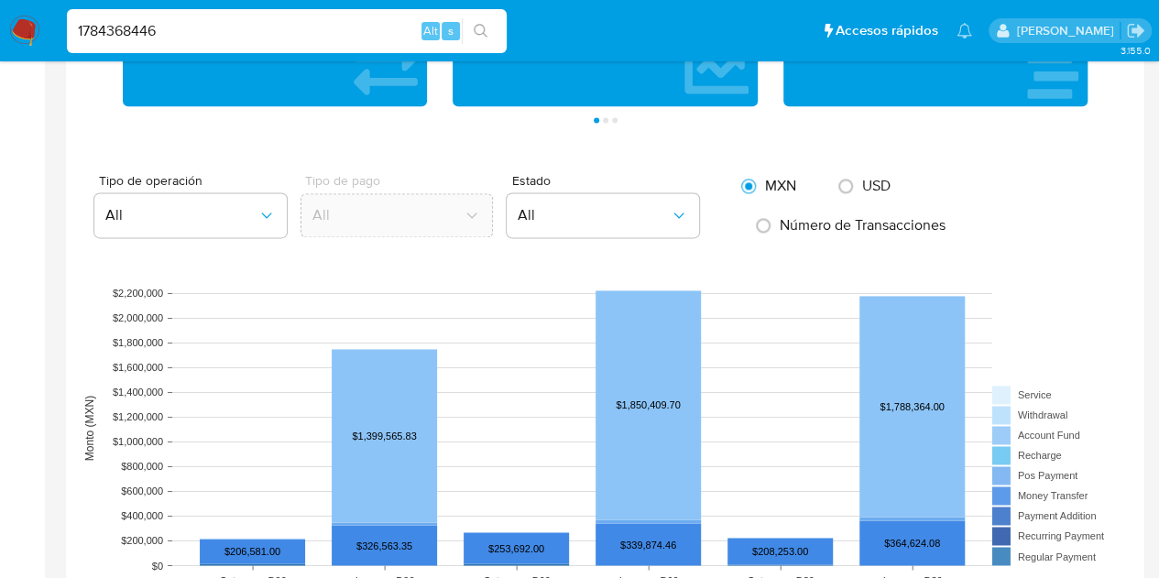
scroll to position [1282, 0]
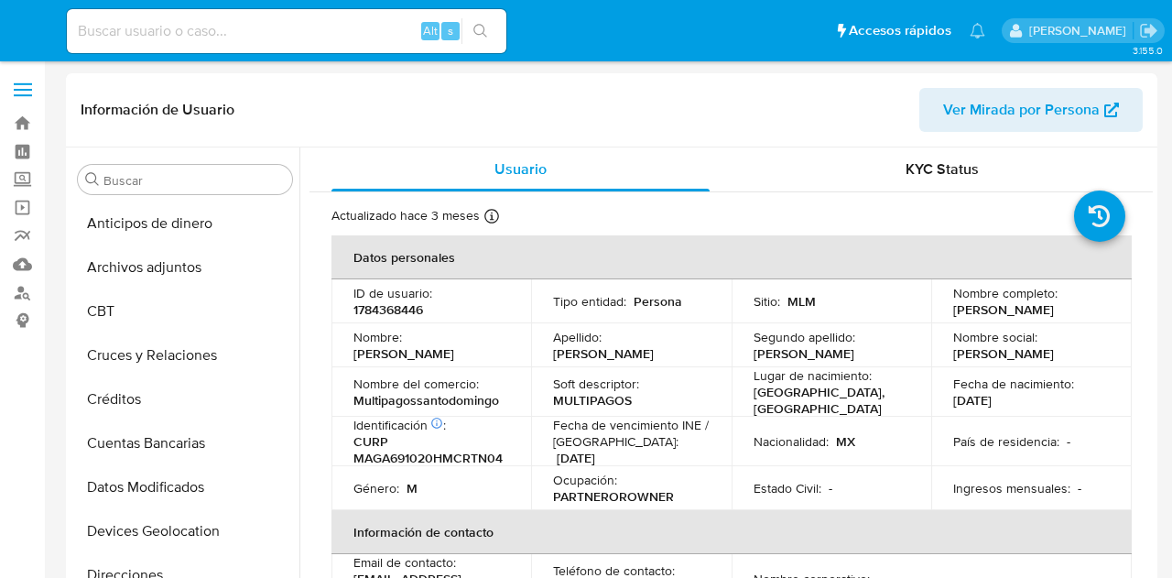
select select "10"
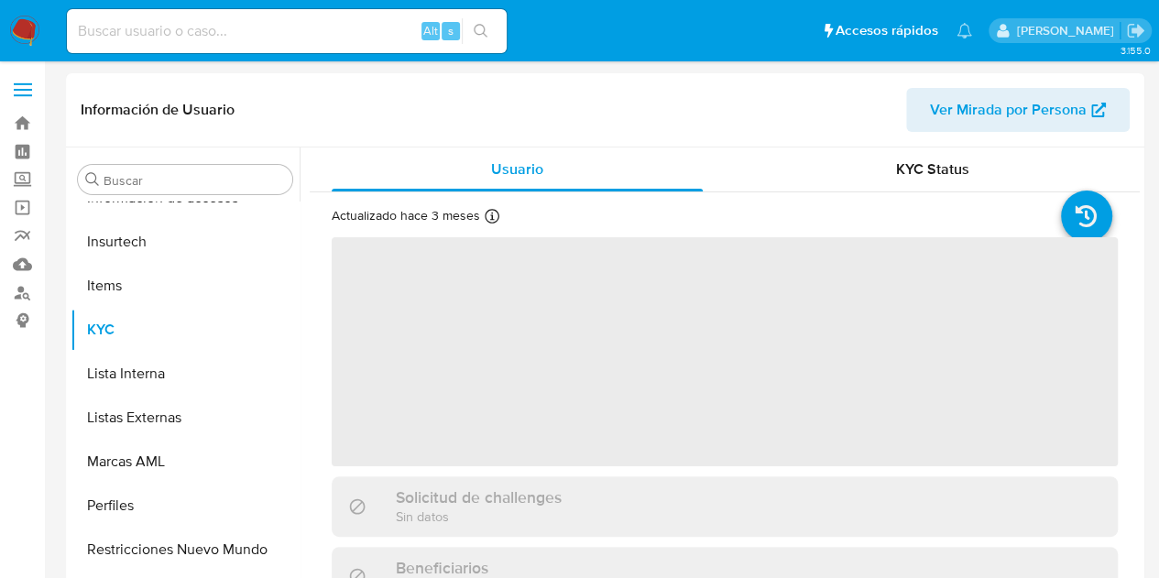
scroll to position [774, 0]
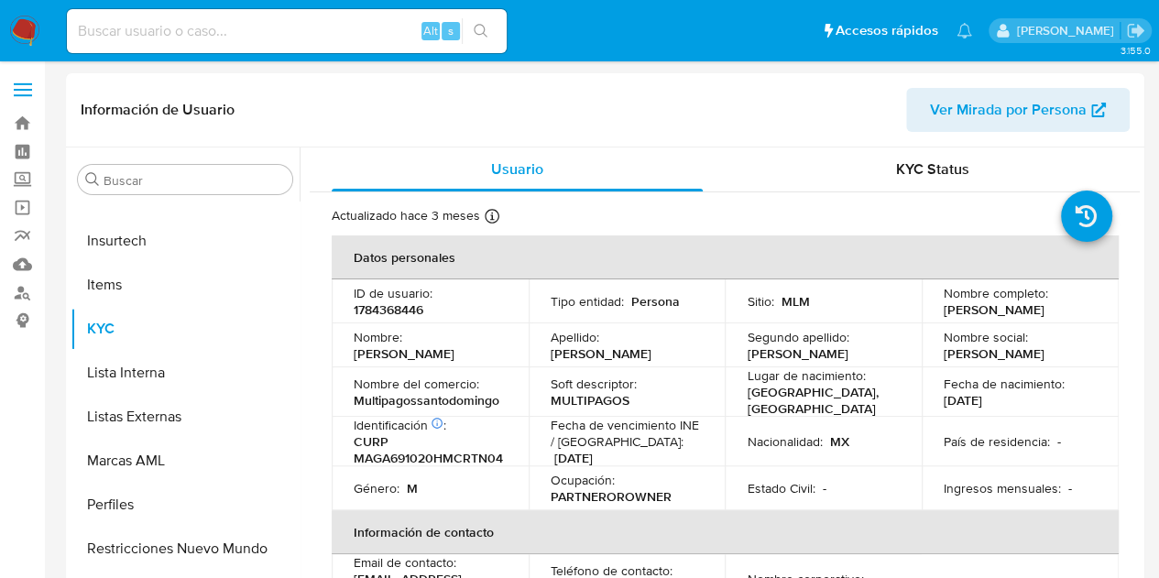
select select "10"
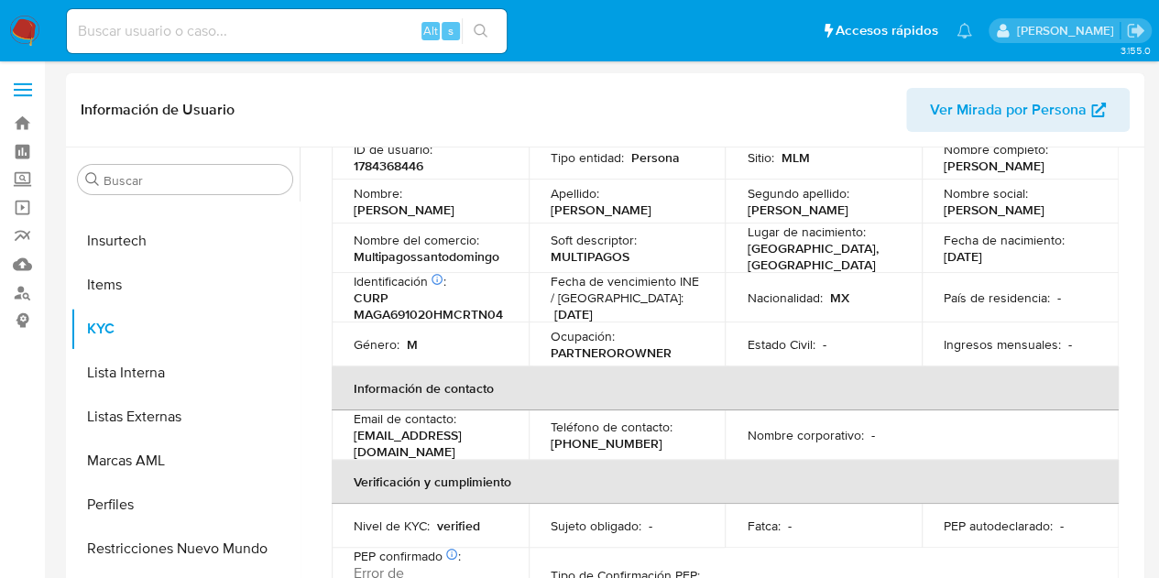
scroll to position [0, 0]
